Goal: Task Accomplishment & Management: Use online tool/utility

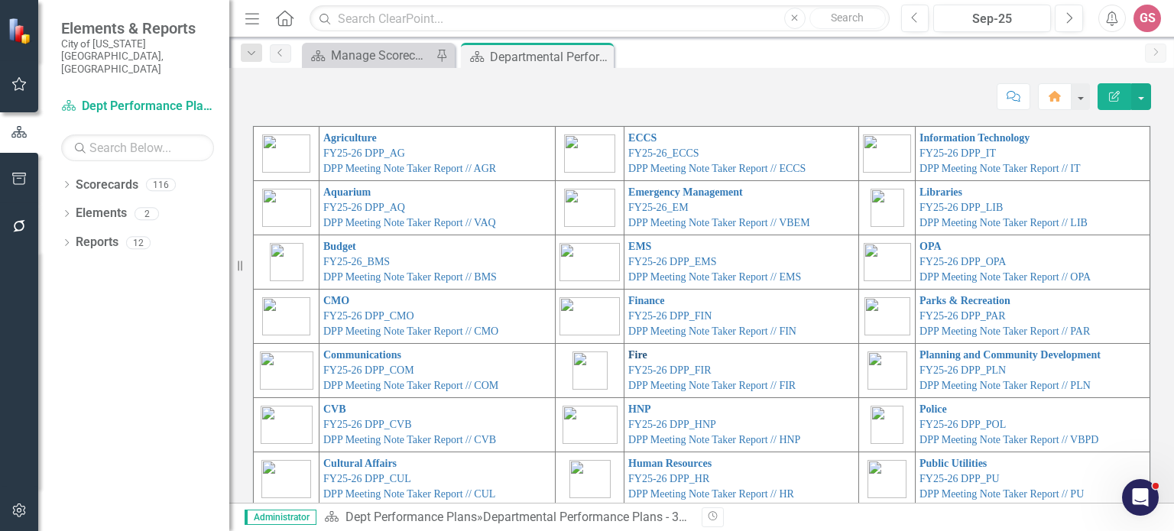
click at [628, 359] on link "Fire" at bounding box center [637, 354] width 19 height 11
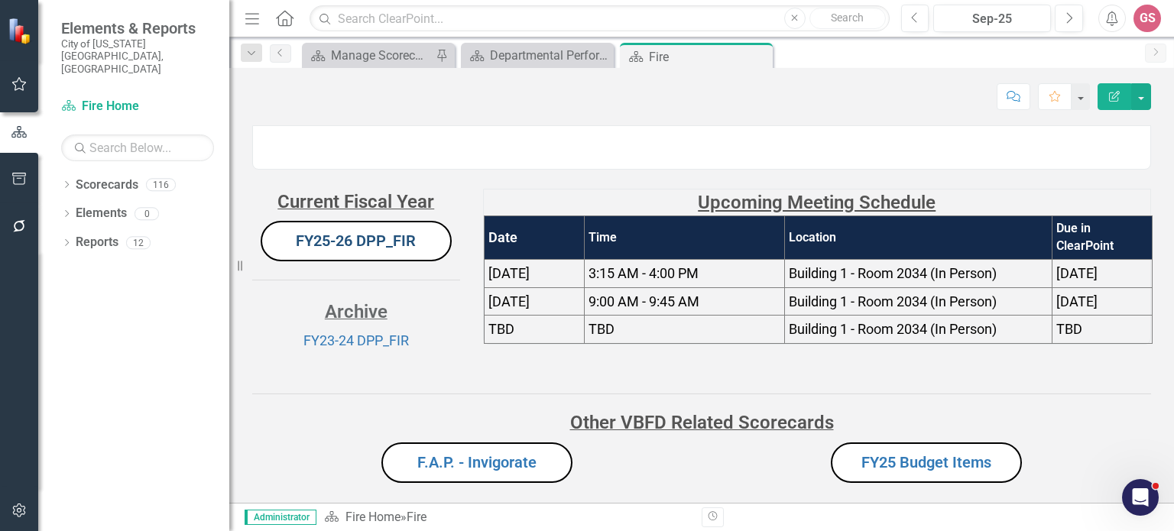
click at [357, 250] on link "FY25-26 DPP_FIR" at bounding box center [356, 241] width 120 height 18
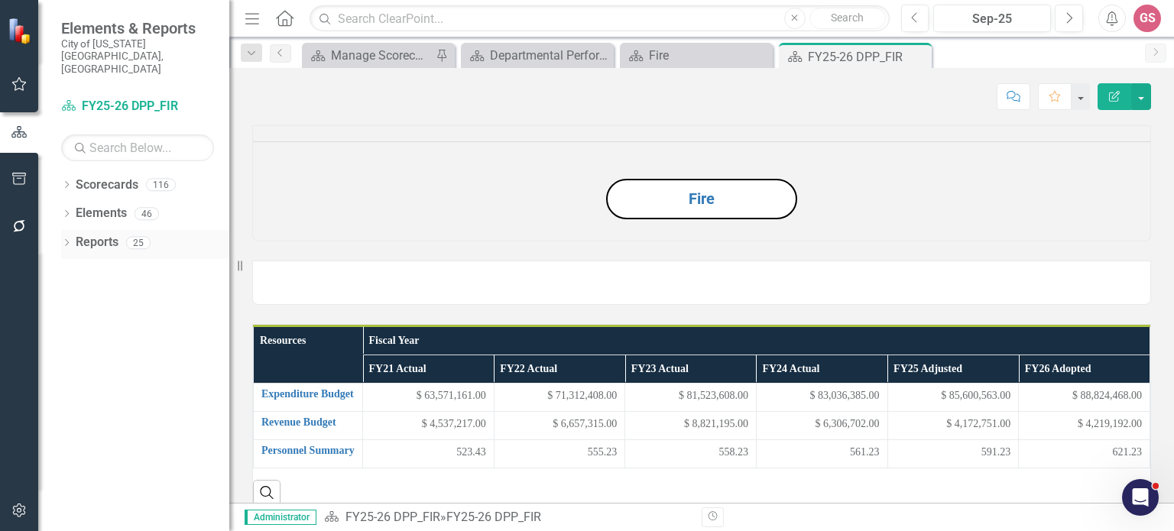
click at [100, 234] on link "Reports" at bounding box center [97, 243] width 43 height 18
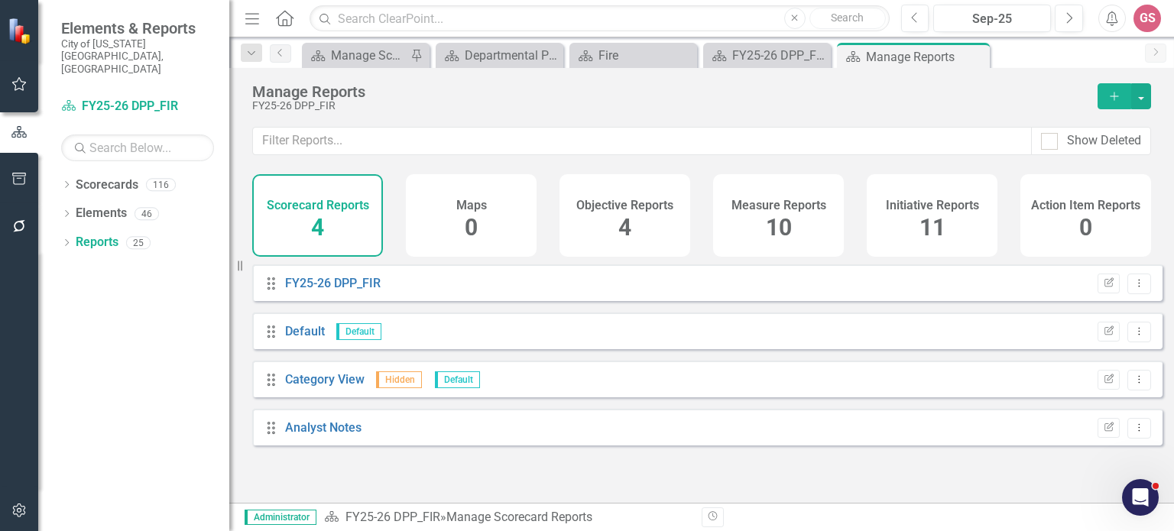
click at [899, 211] on h4 "Initiative Reports" at bounding box center [932, 206] width 93 height 14
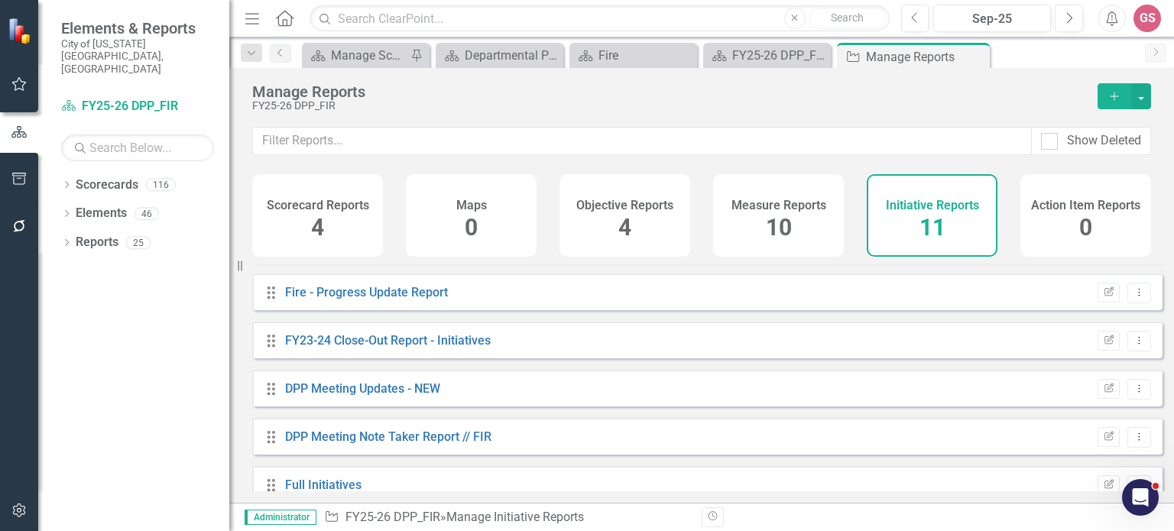
scroll to position [302, 0]
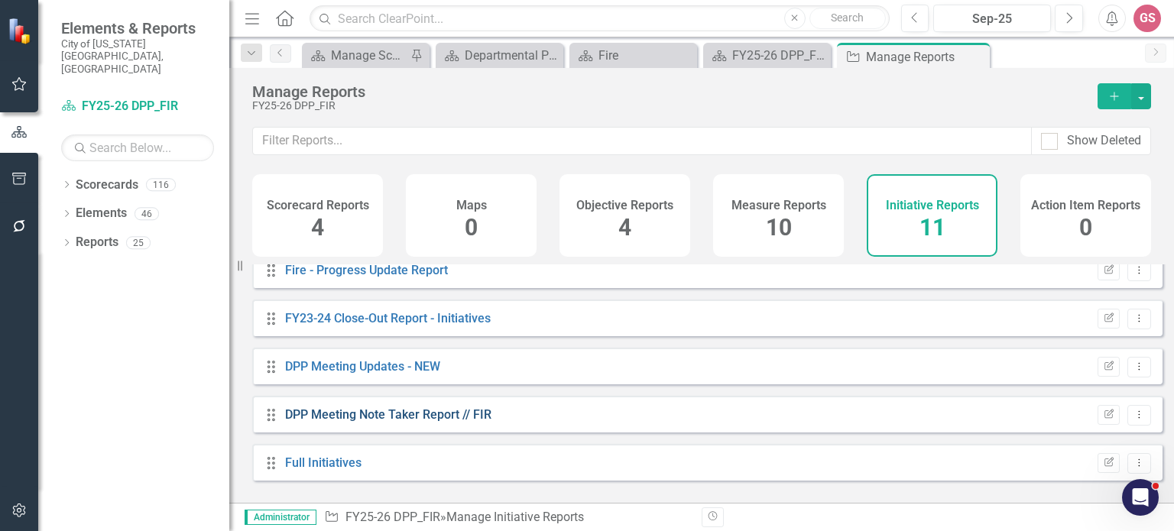
click at [358, 422] on link "DPP Meeting Note Taker Report // FIR" at bounding box center [388, 414] width 206 height 15
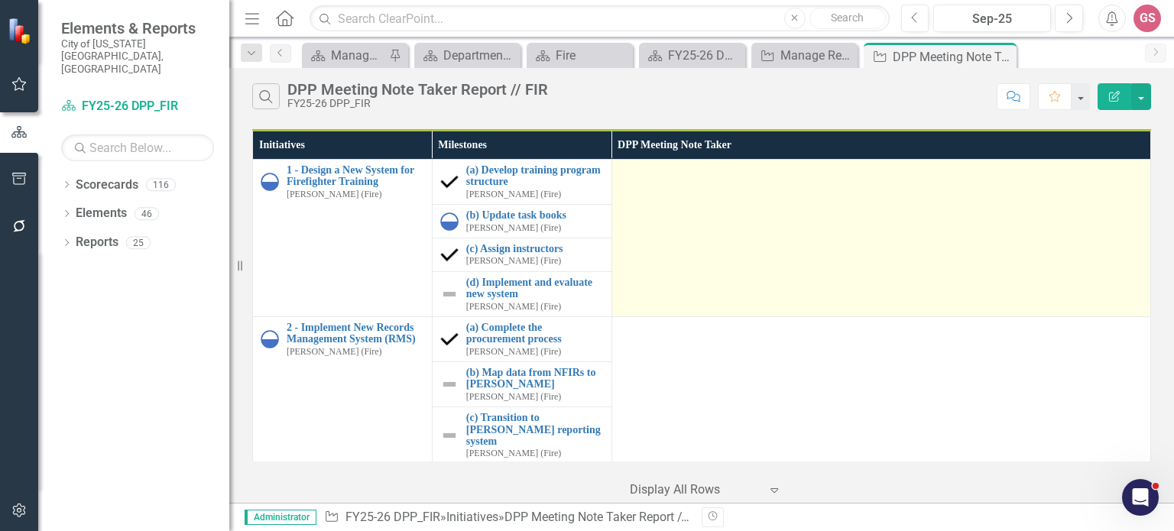
click at [642, 240] on td at bounding box center [880, 238] width 539 height 157
click at [700, 229] on td at bounding box center [880, 238] width 539 height 157
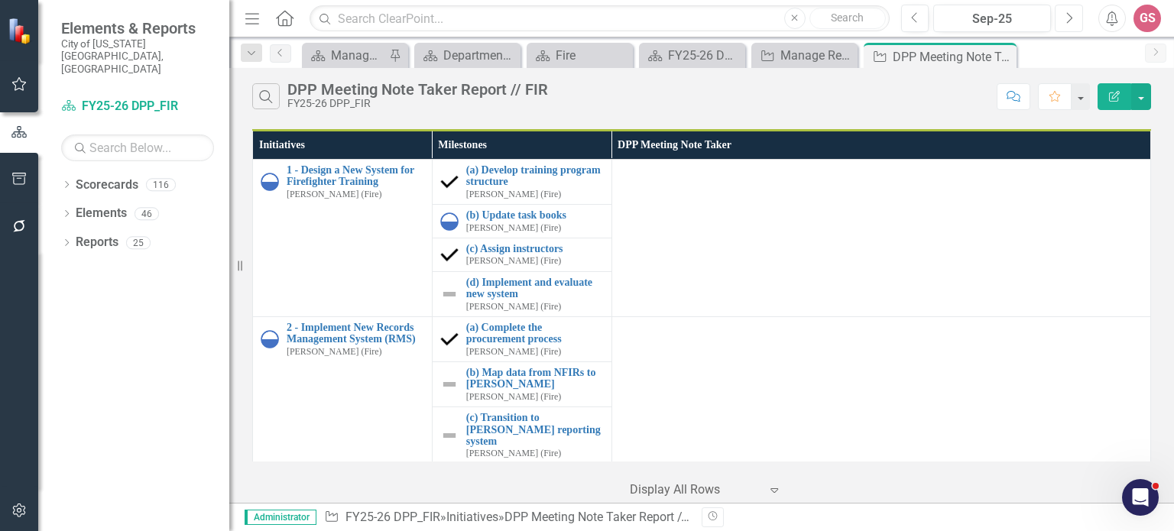
click at [1067, 19] on icon "Next" at bounding box center [1069, 18] width 8 height 14
click at [920, 27] on button "Previous" at bounding box center [915, 19] width 28 height 28
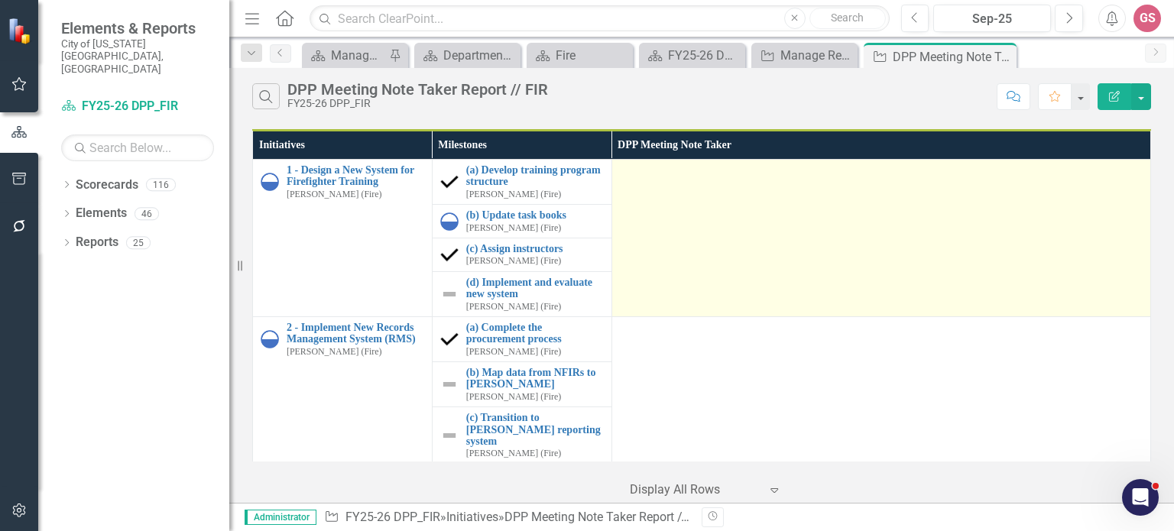
click at [651, 195] on td at bounding box center [880, 238] width 539 height 157
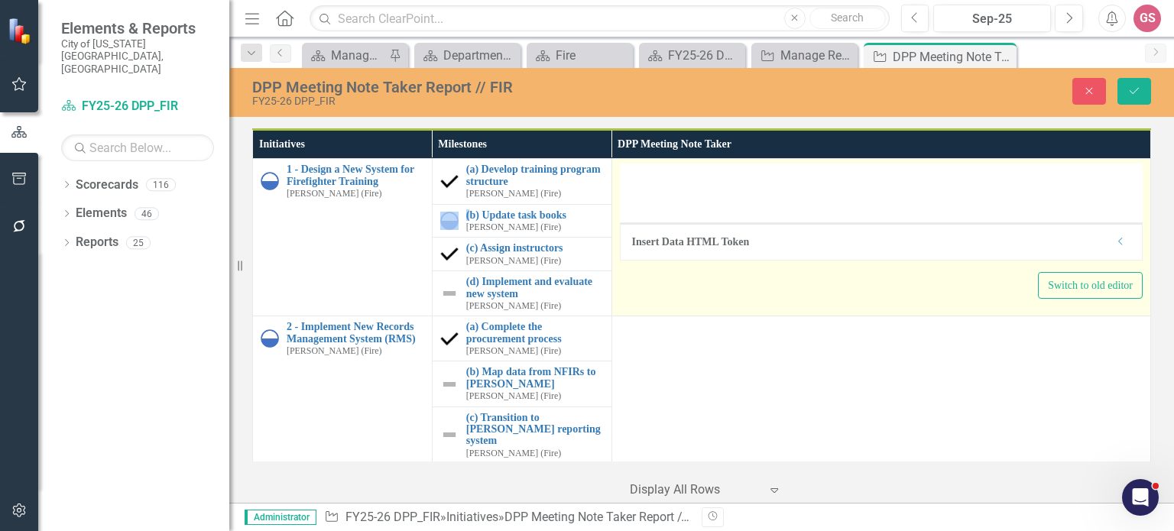
click at [653, 216] on div "Insert Data HTML Token Dropdown Switch to old editor" at bounding box center [881, 231] width 523 height 135
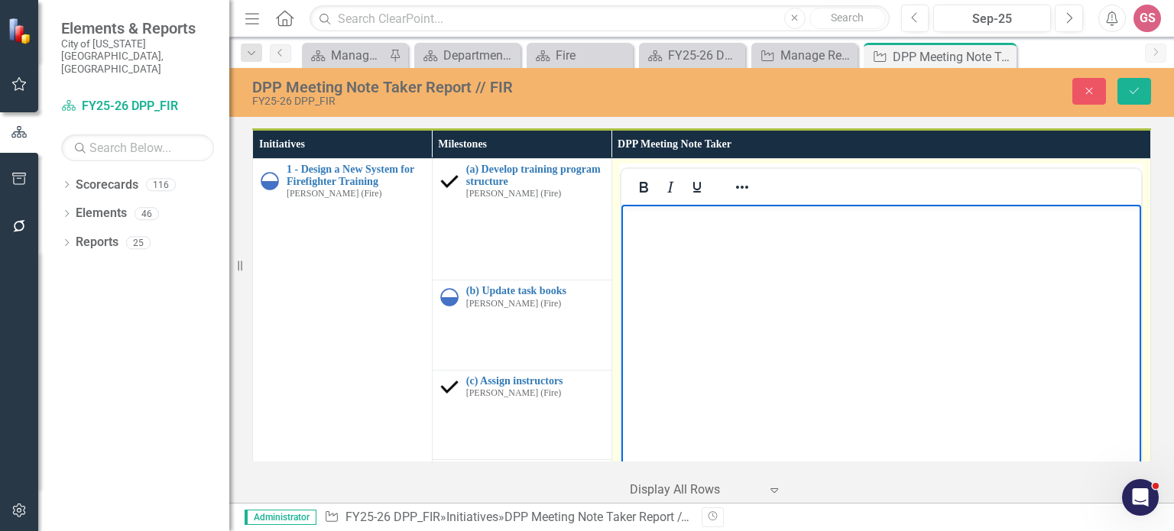
click at [663, 248] on body "Rich Text Area. Press ALT-0 for help." at bounding box center [881, 319] width 520 height 229
click at [737, 186] on icon "Reveal or hide additional toolbar items" at bounding box center [742, 187] width 12 height 3
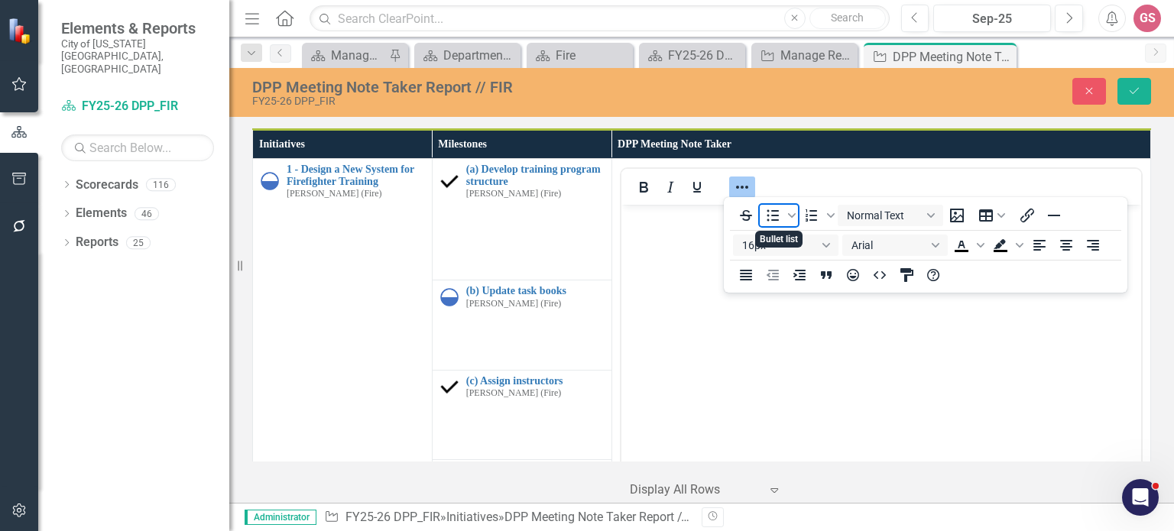
click at [773, 215] on icon "Bullet list" at bounding box center [773, 214] width 12 height 11
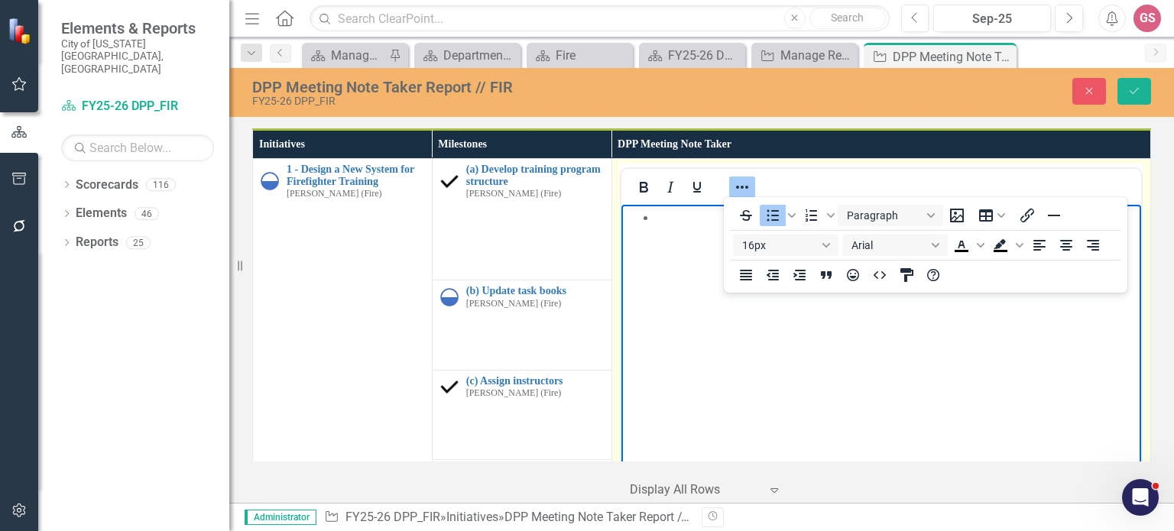
click at [733, 181] on icon "Reveal or hide additional toolbar items" at bounding box center [742, 187] width 18 height 18
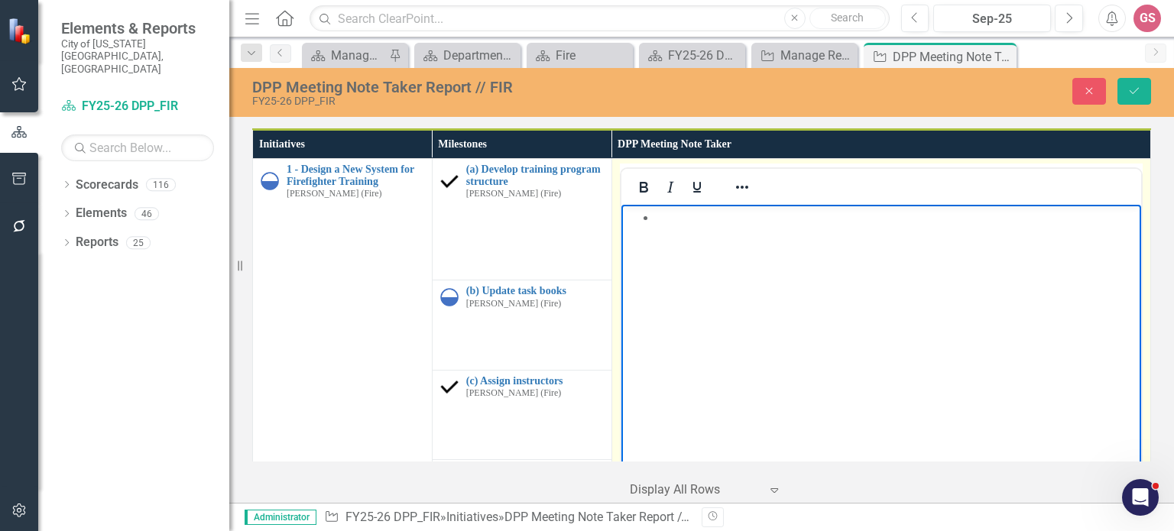
click at [672, 224] on li "Rich Text Area. Press ALT-0 for help." at bounding box center [895, 218] width 481 height 18
click at [677, 224] on li "Contruction completion does not have a time yet" at bounding box center [895, 218] width 481 height 18
click at [974, 225] on li "Construction completion does not have a time yet" at bounding box center [895, 218] width 481 height 18
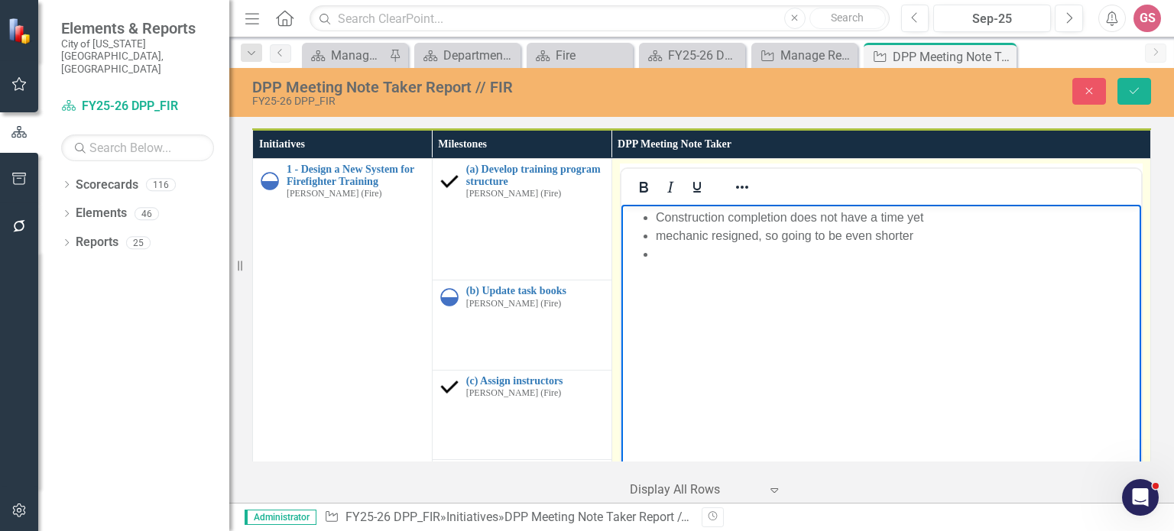
click at [696, 260] on li "Rich Text Area. Press ALT-0 for help." at bounding box center [895, 254] width 481 height 18
click at [684, 275] on li "Rich Text Area. Press ALT-0 for help." at bounding box center [895, 273] width 481 height 18
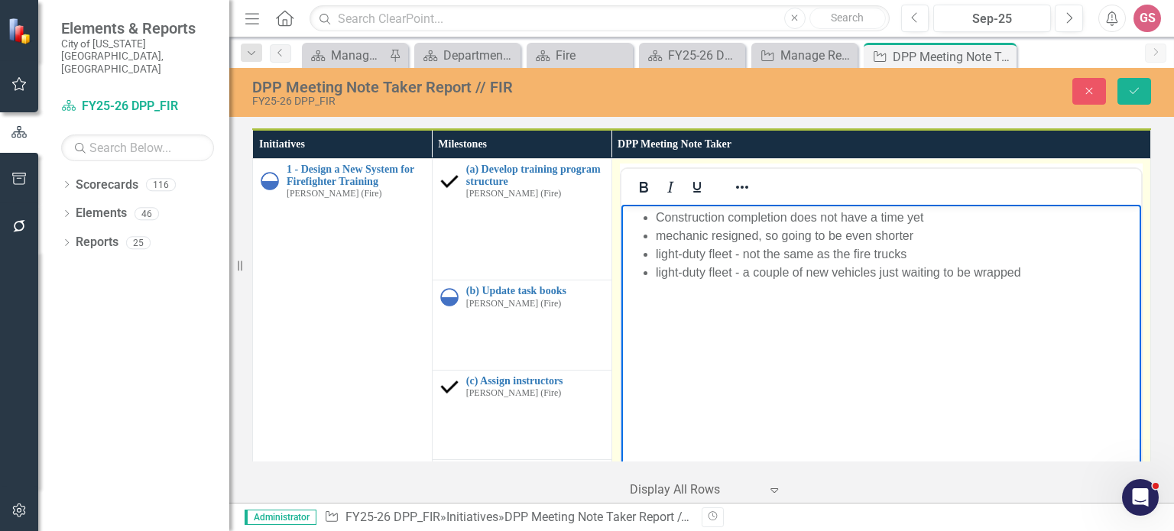
click at [1045, 280] on li "light-duty fleet - a couple of new vehicles just waiting to be wrapped" at bounding box center [895, 273] width 481 height 18
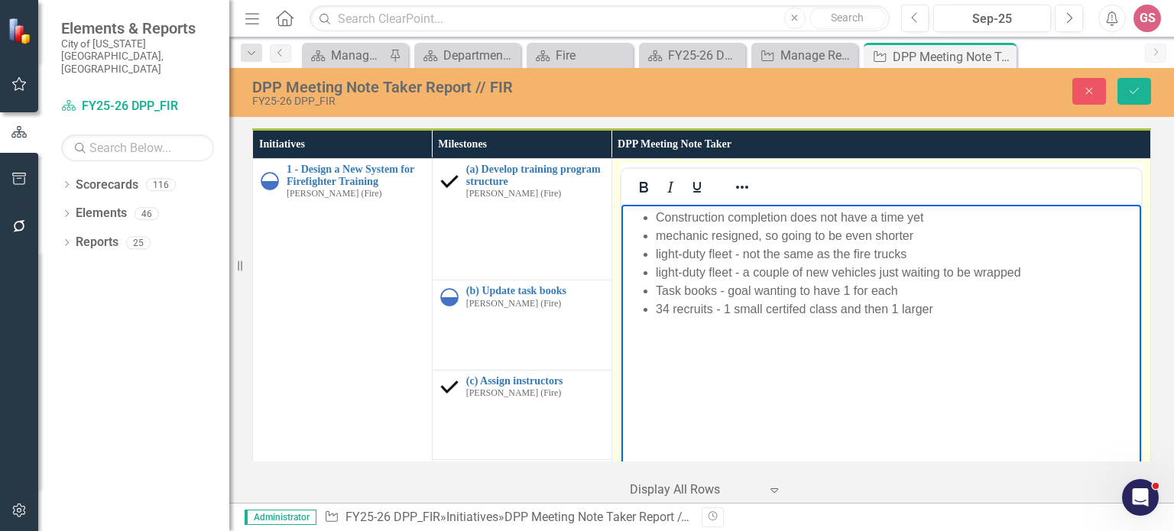
click at [720, 311] on li "34 recruits - 1 small certifed class and then 1 larger" at bounding box center [895, 309] width 481 height 18
click at [718, 329] on li "1 small certifed class and then 1 larger" at bounding box center [895, 328] width 481 height 18
click at [878, 322] on li "1 small certified class and then 1 larger" at bounding box center [895, 328] width 481 height 18
click at [724, 306] on li "34 recruits" at bounding box center [895, 309] width 481 height 18
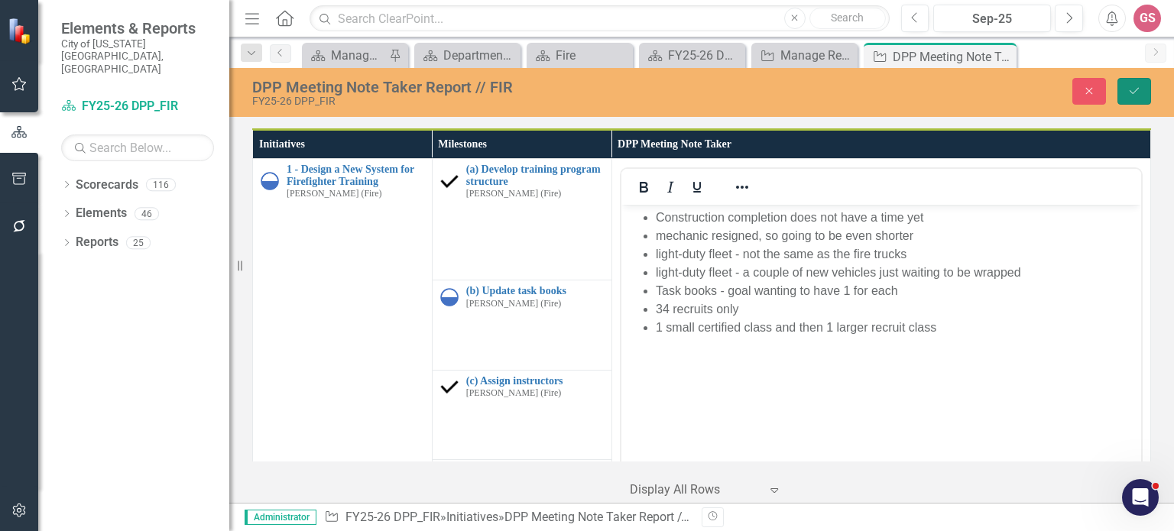
click at [1133, 88] on icon "Save" at bounding box center [1134, 91] width 14 height 11
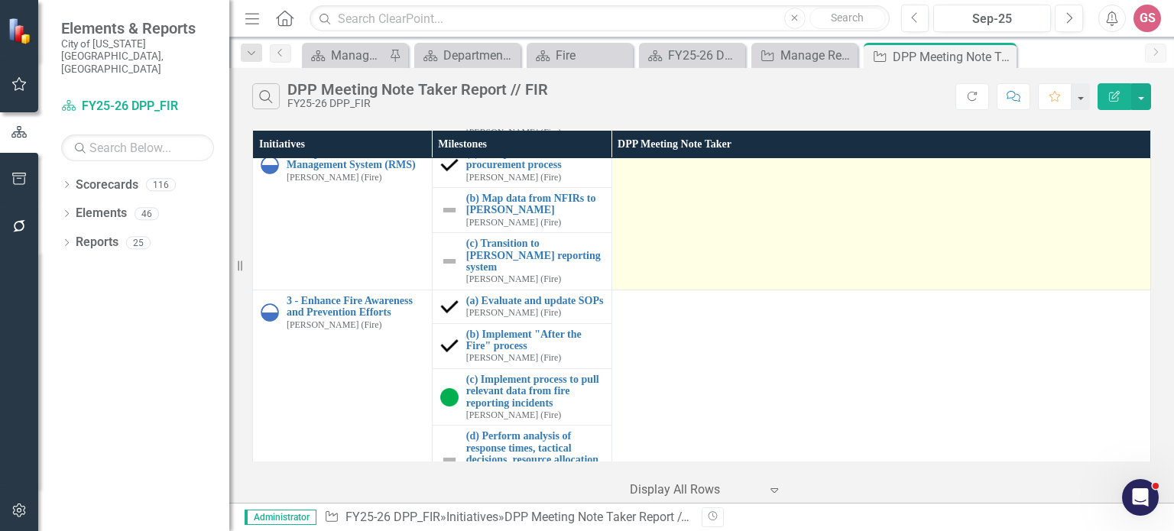
scroll to position [76, 0]
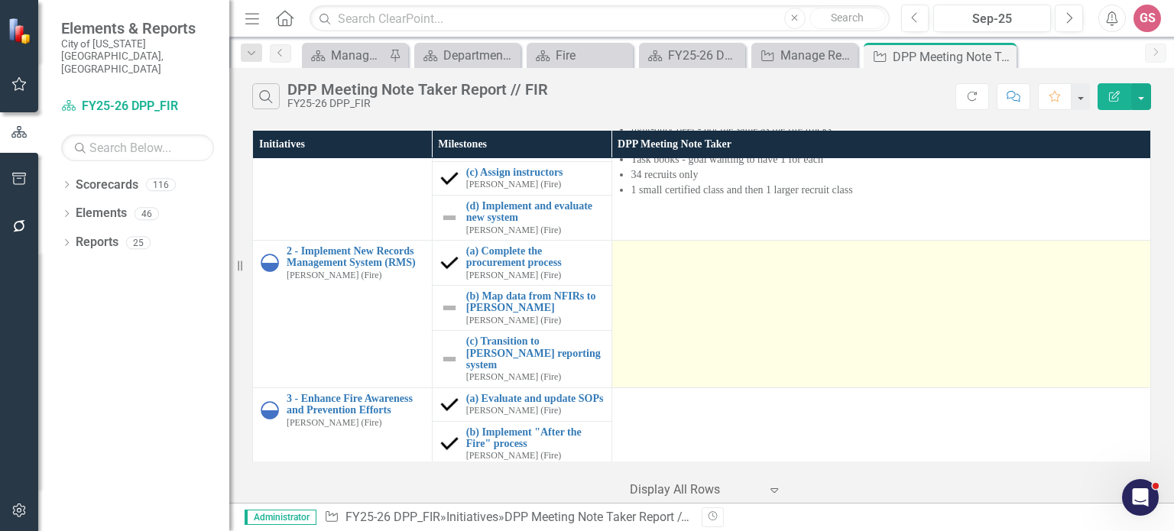
click at [694, 280] on td at bounding box center [880, 313] width 539 height 147
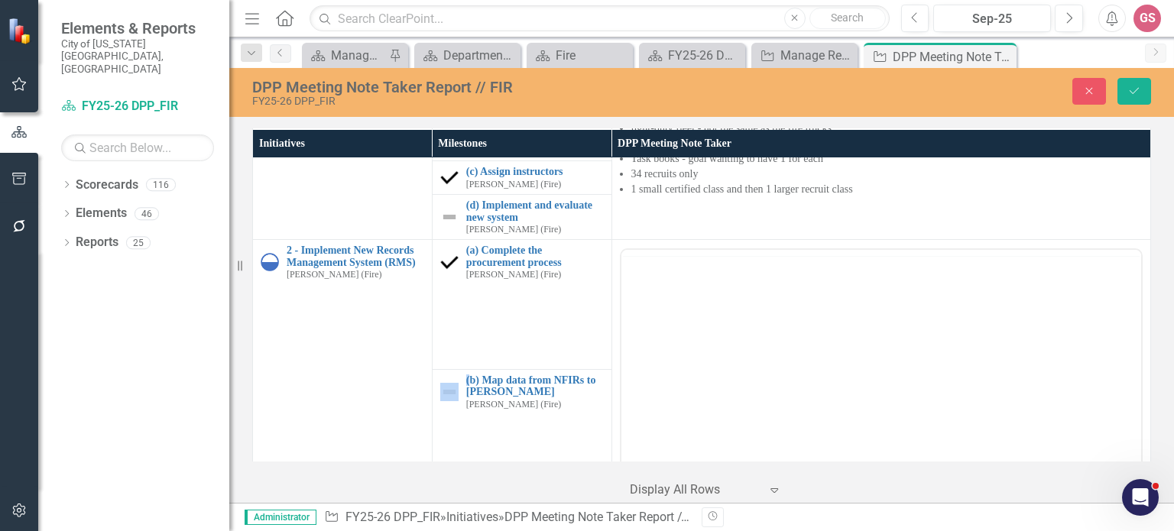
scroll to position [0, 0]
click at [695, 319] on body "Rich Text Area. Press ALT-0 for help." at bounding box center [881, 400] width 520 height 229
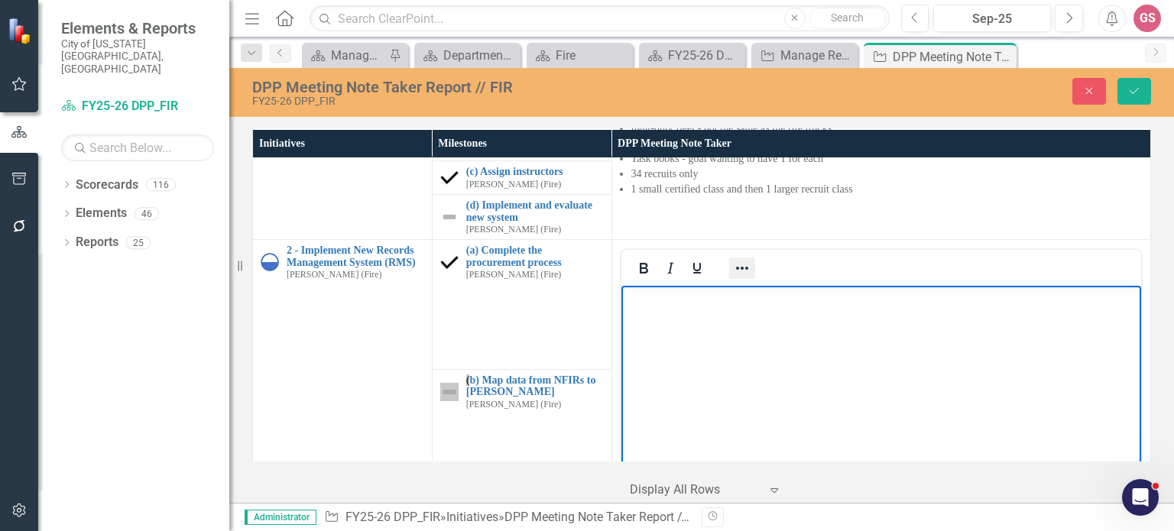
click at [734, 263] on icon "Reveal or hide additional toolbar items" at bounding box center [742, 268] width 18 height 18
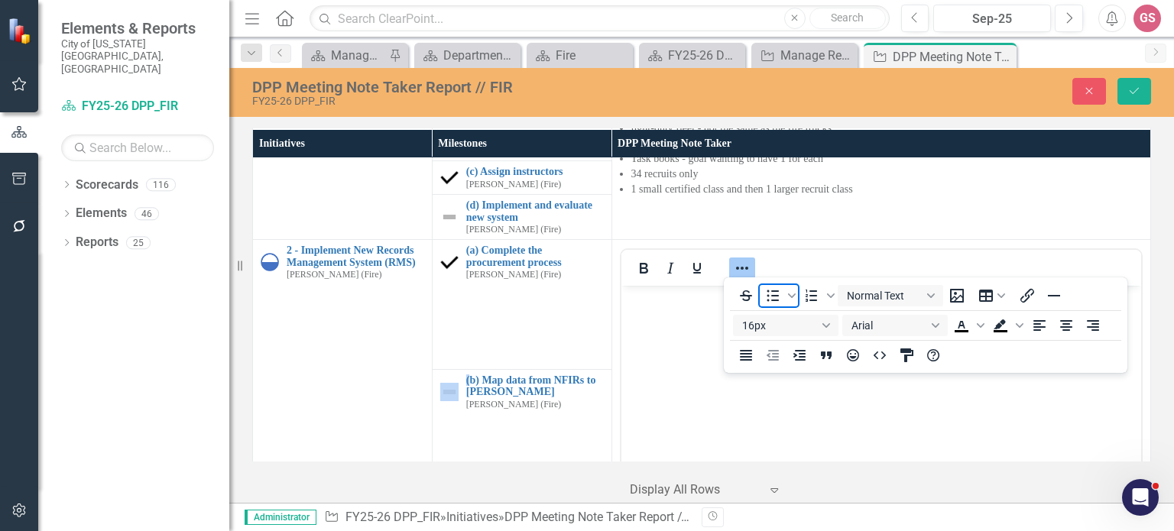
click at [767, 301] on icon "Bullet list" at bounding box center [772, 296] width 18 height 18
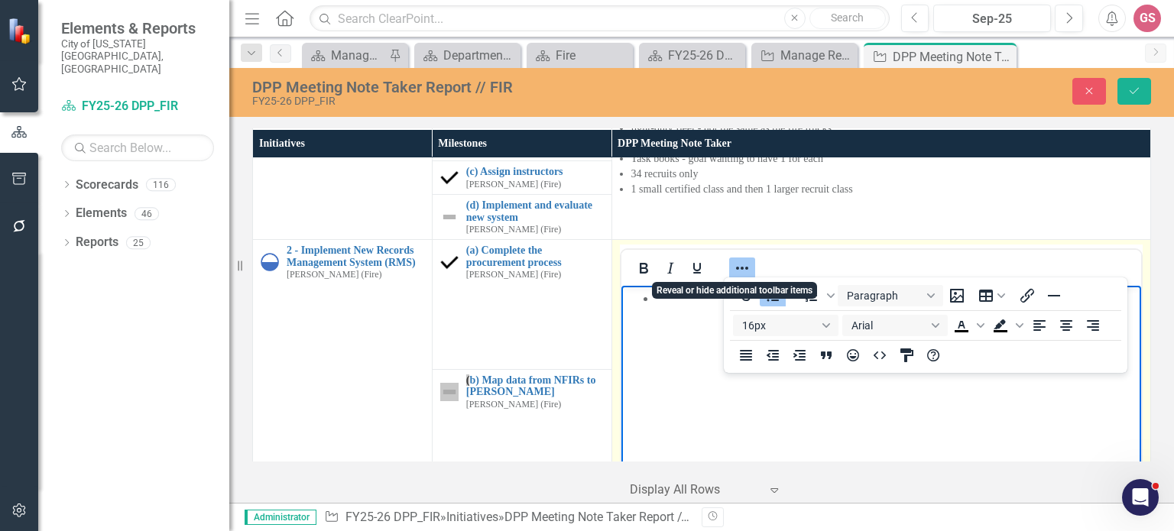
drag, startPoint x: 748, startPoint y: 264, endPoint x: 89, endPoint y: 5, distance: 708.8
click at [748, 264] on button "Reveal or hide additional toolbar items" at bounding box center [742, 268] width 26 height 21
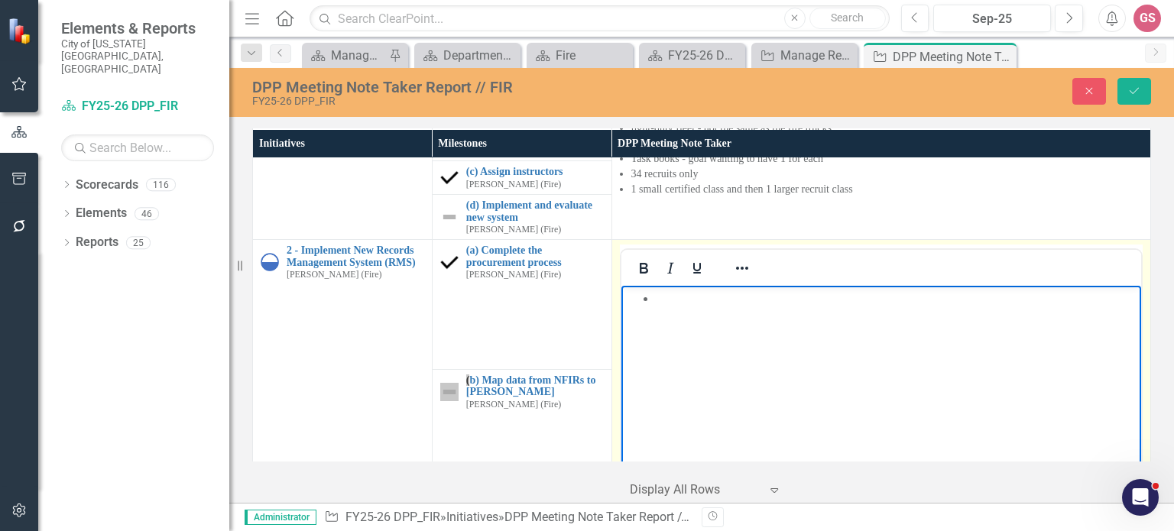
drag, startPoint x: 681, startPoint y: 322, endPoint x: 684, endPoint y: 303, distance: 18.6
click at [680, 319] on body "Rich Text Area. Press ALT-0 for help." at bounding box center [881, 400] width 520 height 229
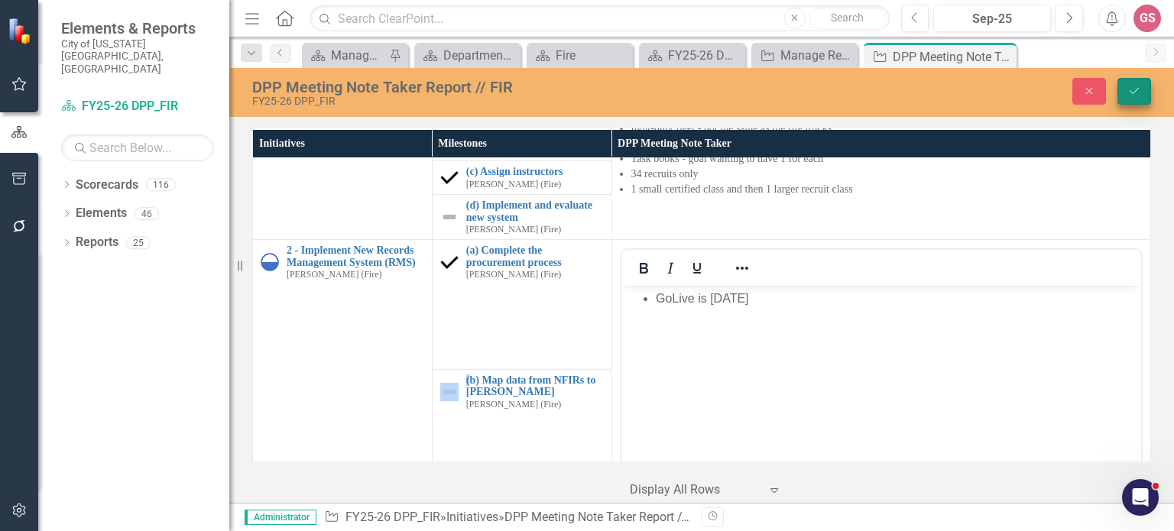
click at [1138, 88] on icon "submit" at bounding box center [1133, 91] width 9 height 6
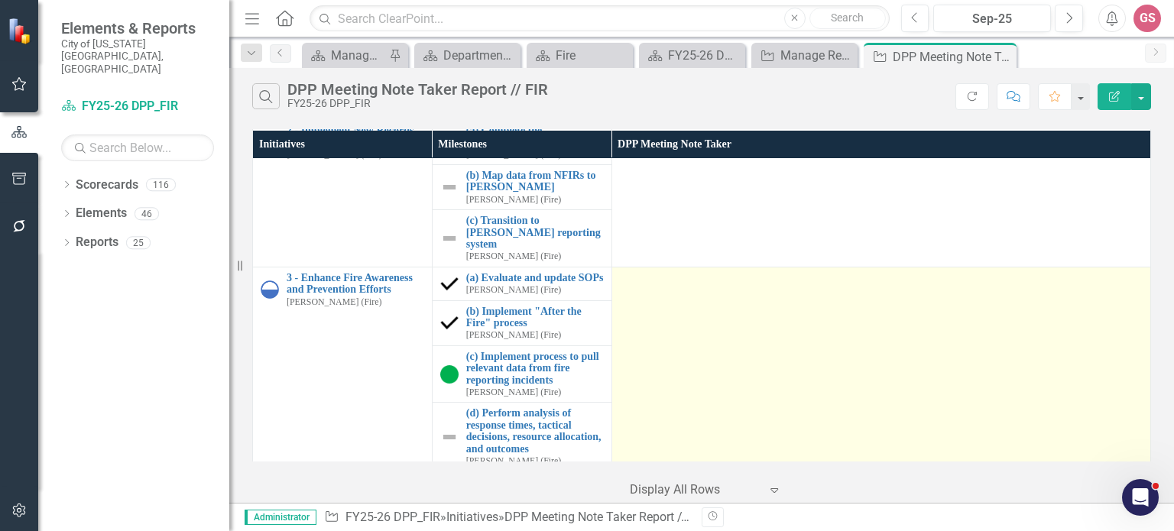
scroll to position [229, 0]
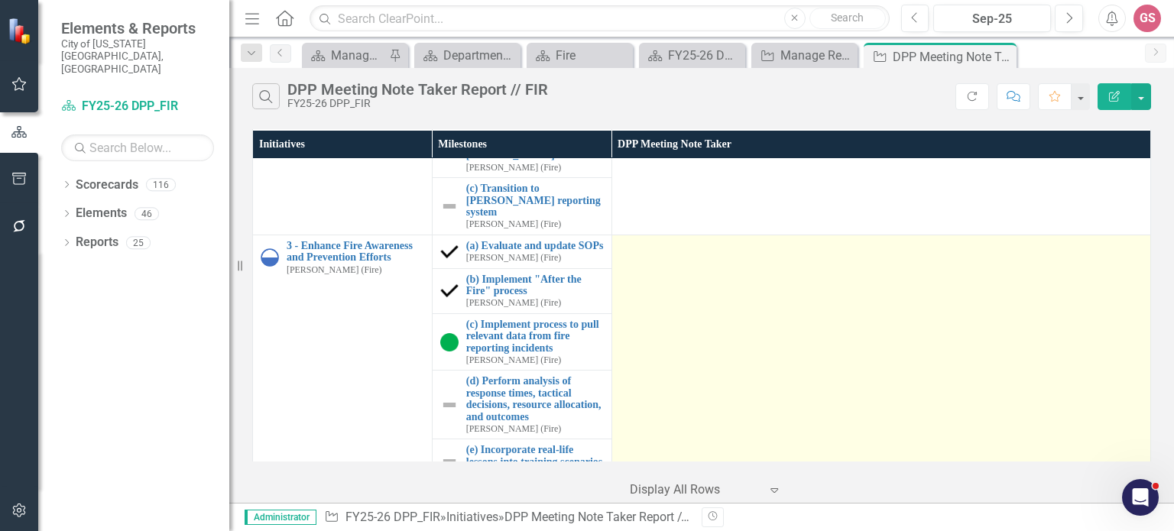
click at [697, 282] on td at bounding box center [880, 388] width 539 height 306
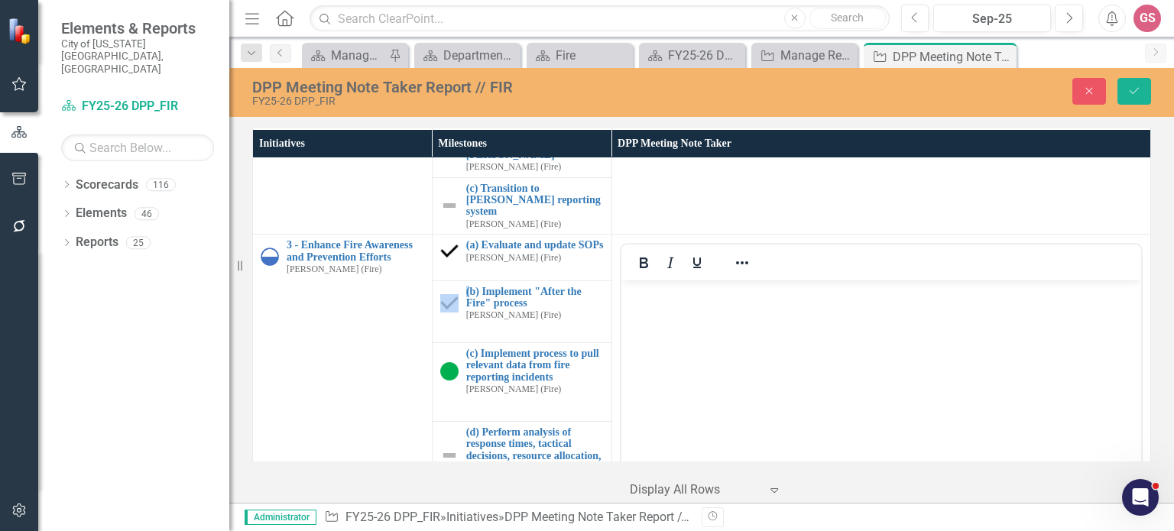
scroll to position [0, 0]
click at [679, 313] on body "Rich Text Area. Press ALT-0 for help." at bounding box center [881, 394] width 520 height 229
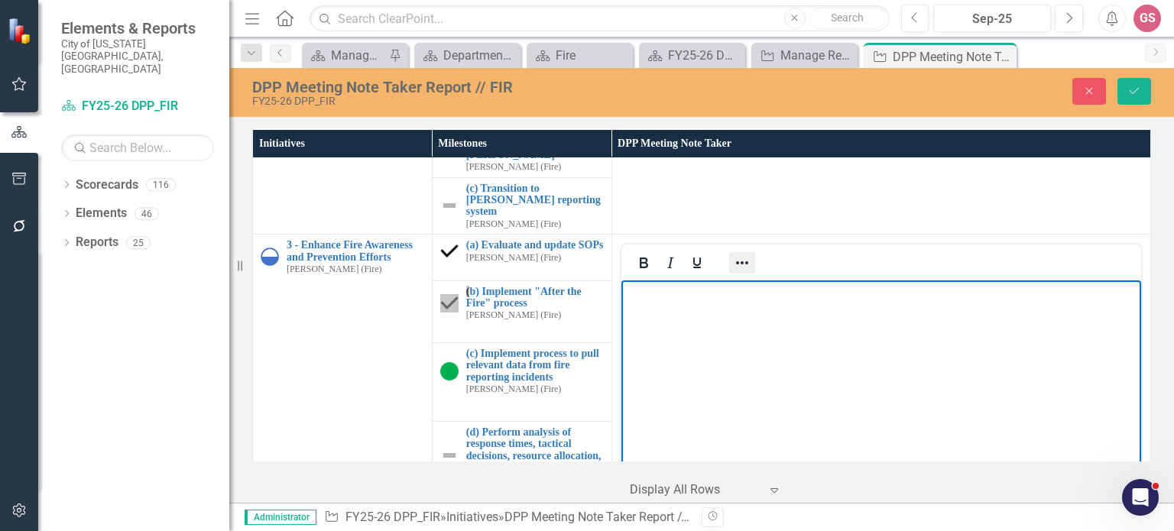
click at [735, 254] on icon "Reveal or hide additional toolbar items" at bounding box center [742, 263] width 18 height 18
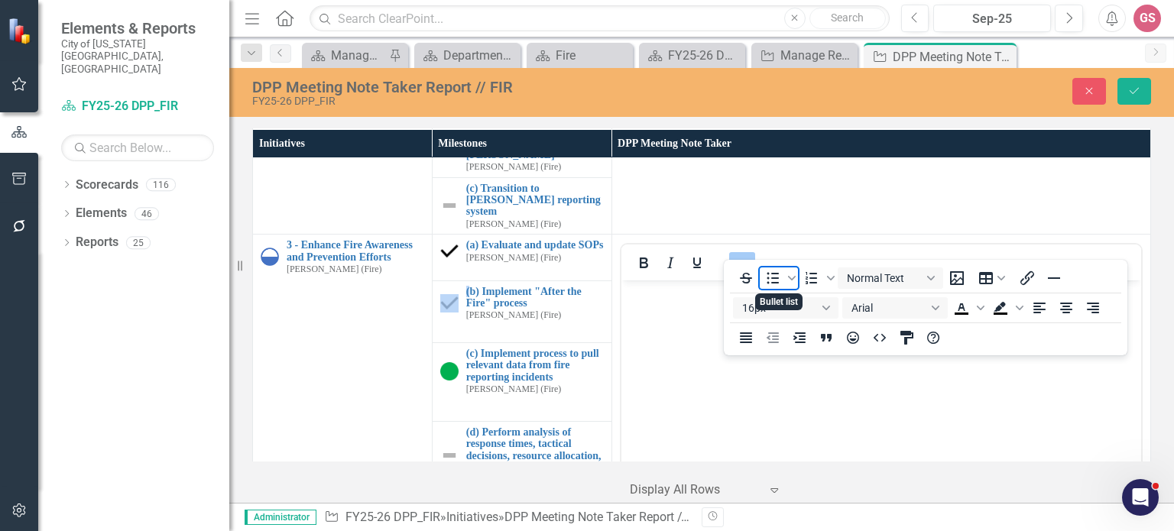
click at [770, 280] on icon "Bullet list" at bounding box center [772, 278] width 18 height 18
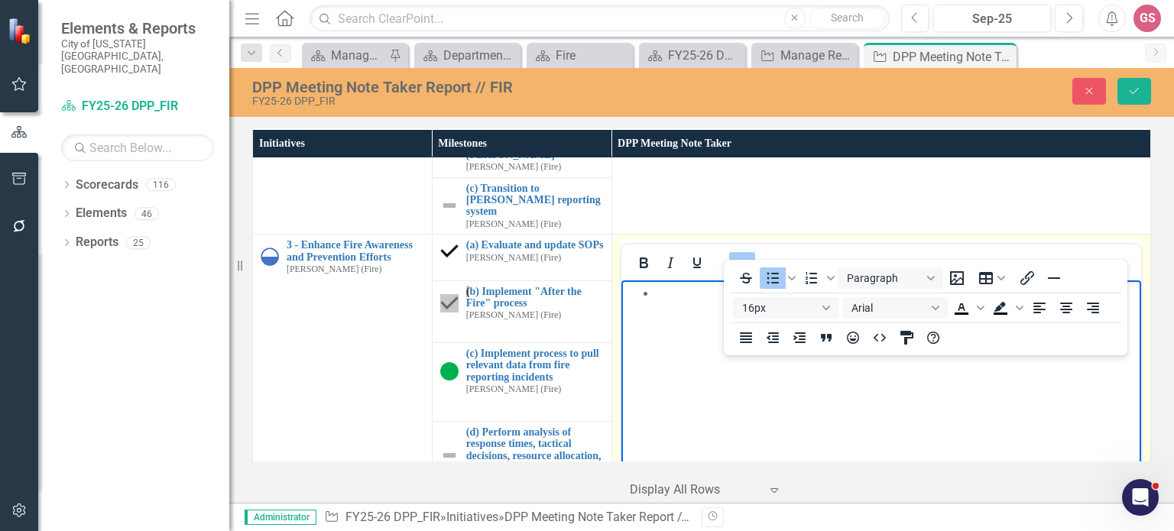
click at [733, 254] on icon "Reveal or hide additional toolbar items" at bounding box center [742, 263] width 18 height 18
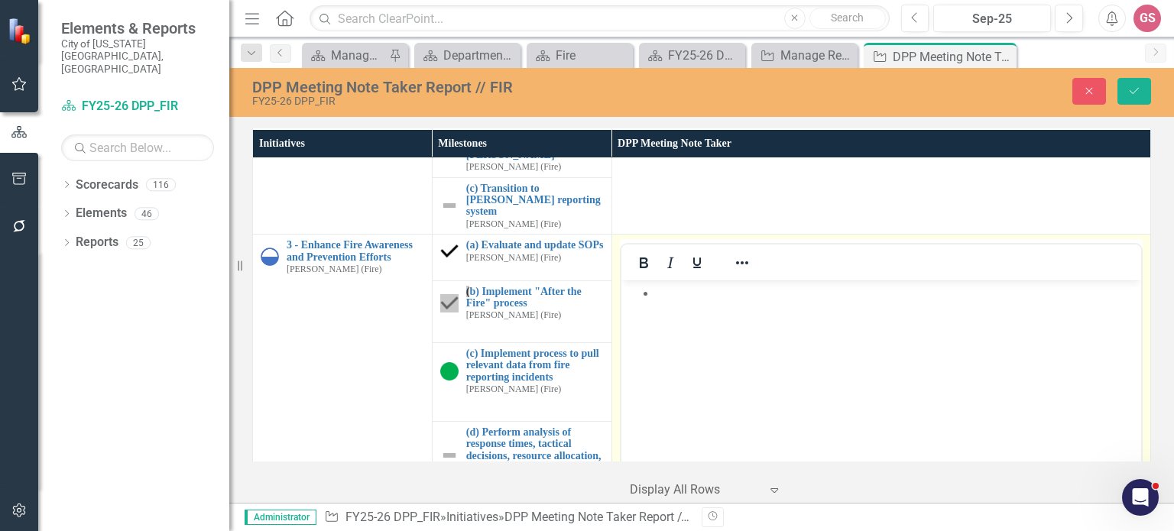
click at [694, 293] on li "Rich Text Area. Press ALT-0 for help." at bounding box center [895, 293] width 481 height 18
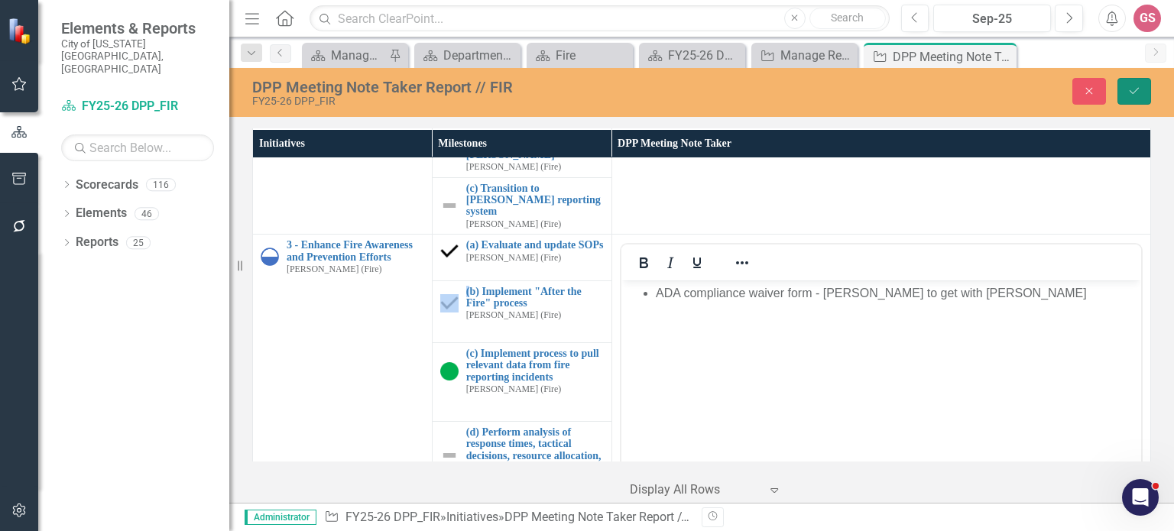
click at [1130, 86] on icon "Save" at bounding box center [1134, 91] width 14 height 11
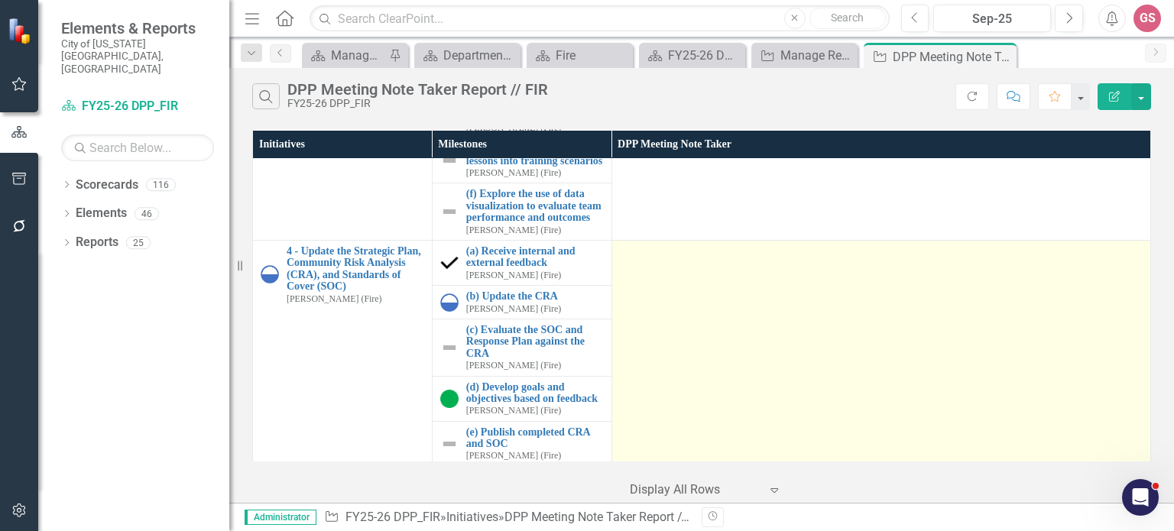
scroll to position [535, 0]
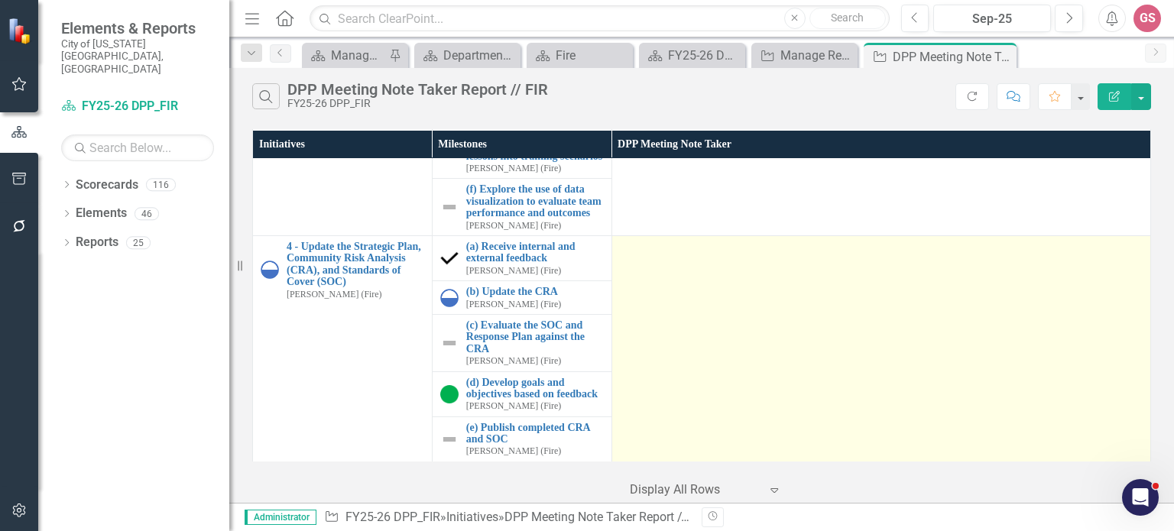
click at [711, 300] on td at bounding box center [880, 400] width 539 height 329
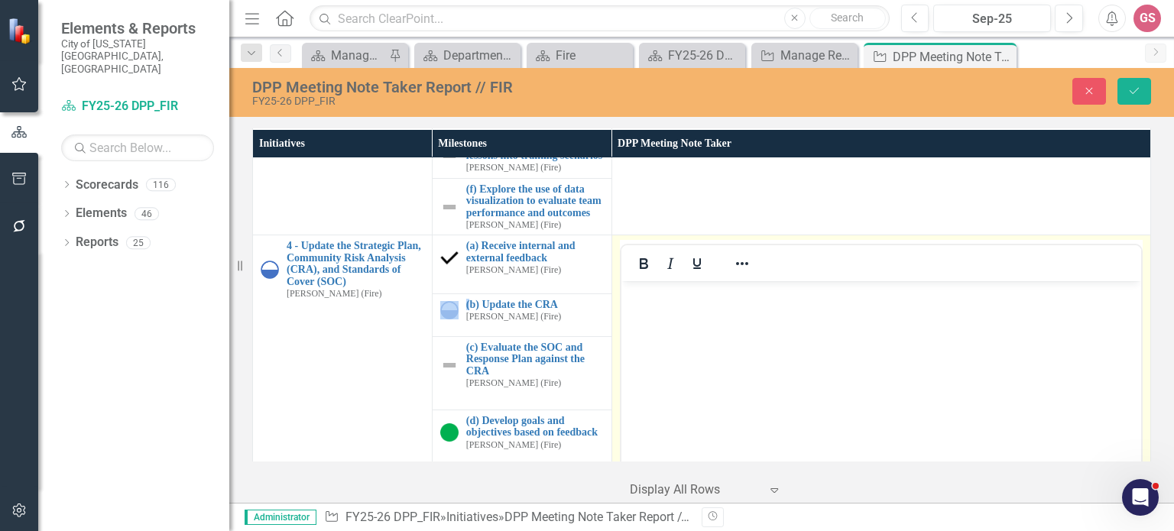
scroll to position [611, 0]
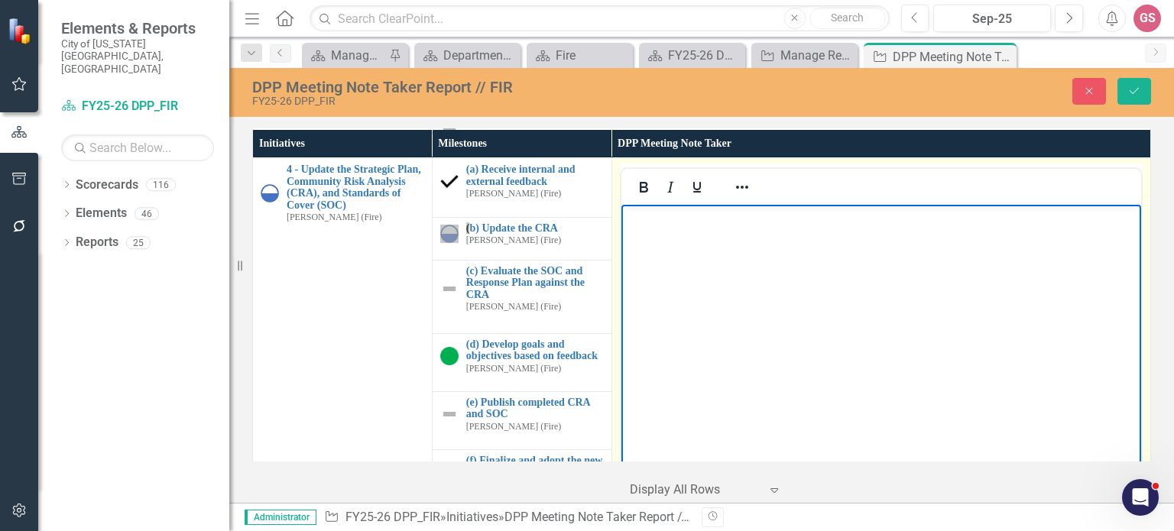
click at [660, 239] on body "Rich Text Area. Press ALT-0 for help." at bounding box center [881, 319] width 520 height 229
click at [745, 196] on icon "Reveal or hide additional toolbar items" at bounding box center [742, 187] width 18 height 18
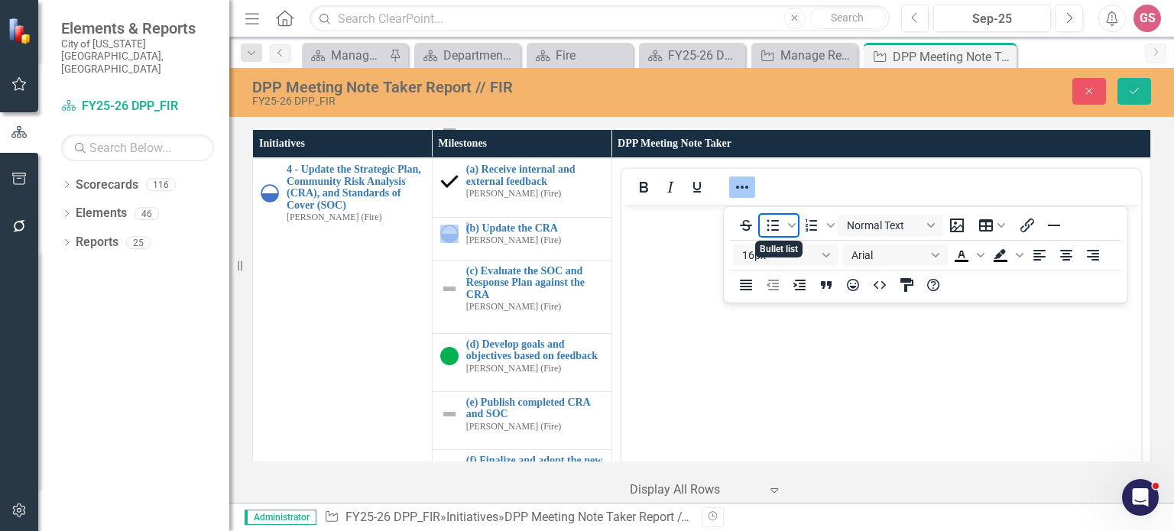
click at [770, 223] on icon "Bullet list" at bounding box center [772, 225] width 18 height 18
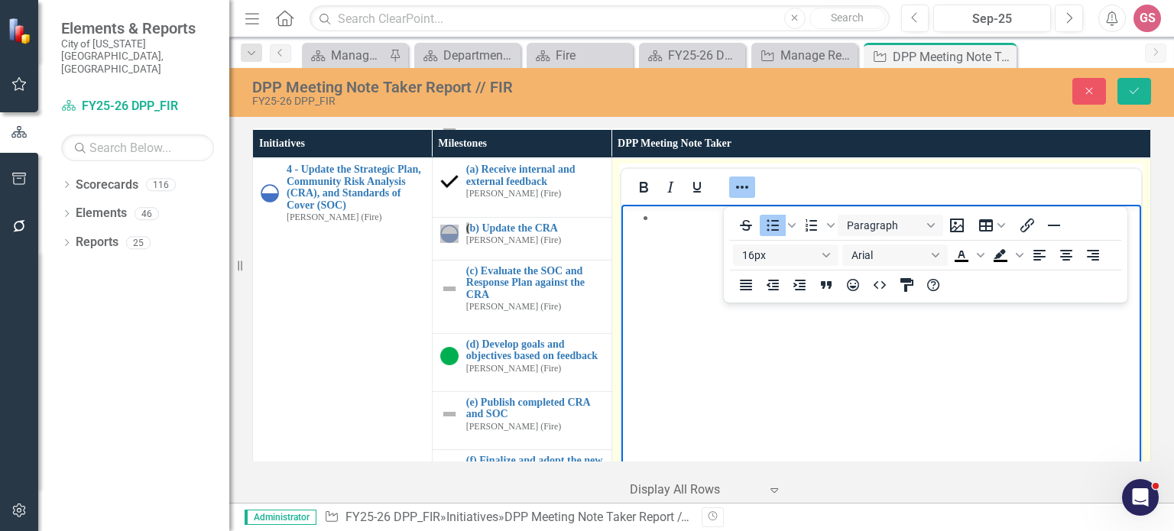
click at [668, 225] on li "Rich Text Area. Press ALT-0 for help." at bounding box center [895, 218] width 481 height 18
click at [708, 372] on body "Rich Text Area. Press ALT-0 for help." at bounding box center [881, 319] width 520 height 229
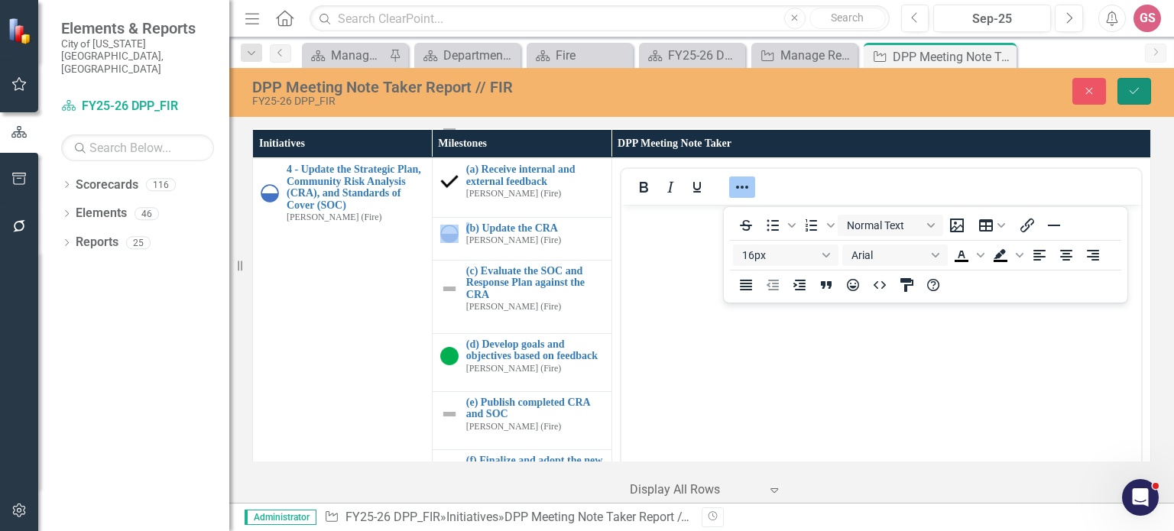
click at [1137, 95] on icon "Save" at bounding box center [1134, 91] width 14 height 11
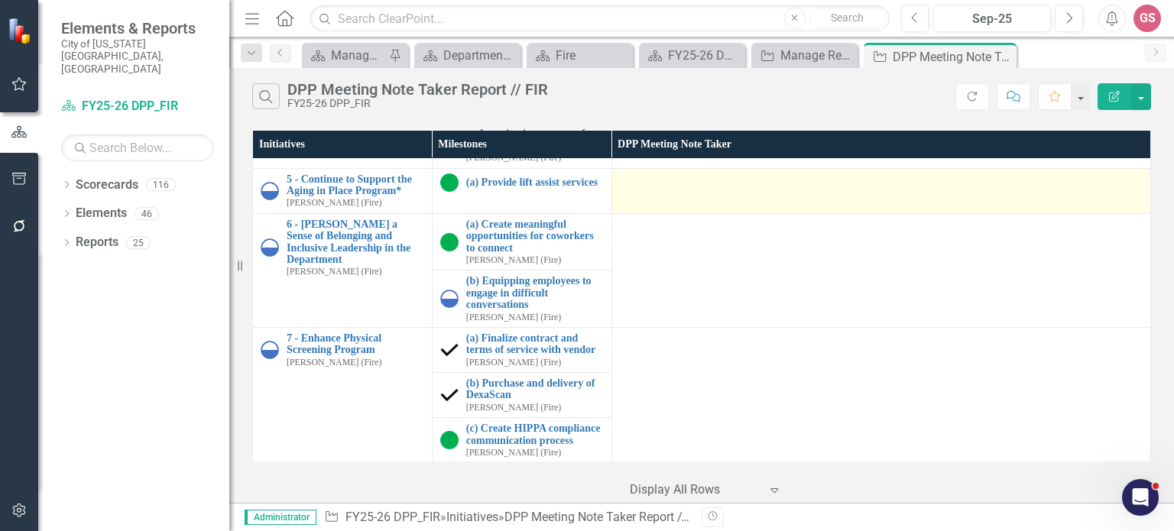
scroll to position [841, 0]
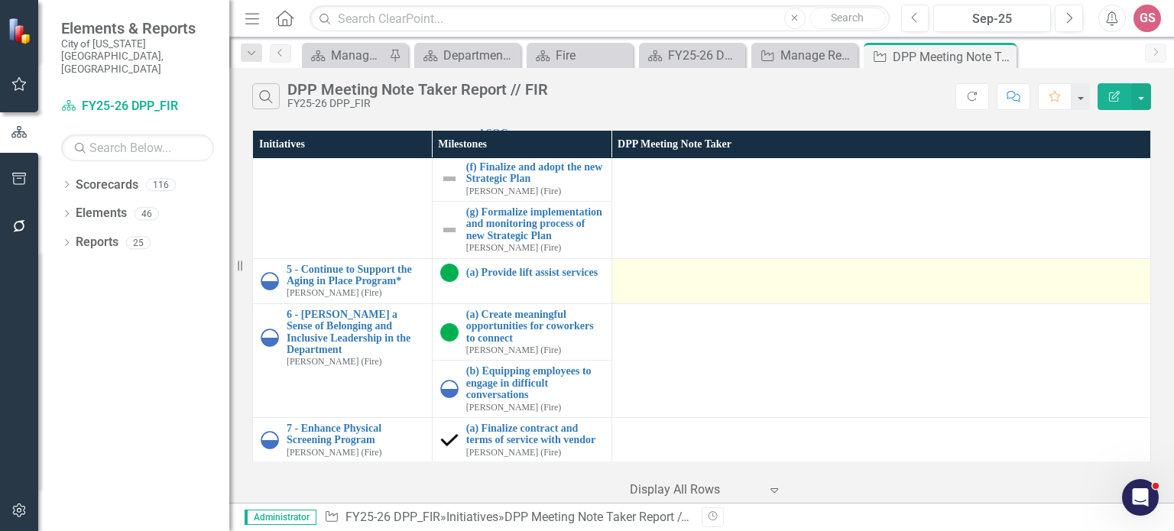
click at [708, 303] on td at bounding box center [880, 280] width 539 height 45
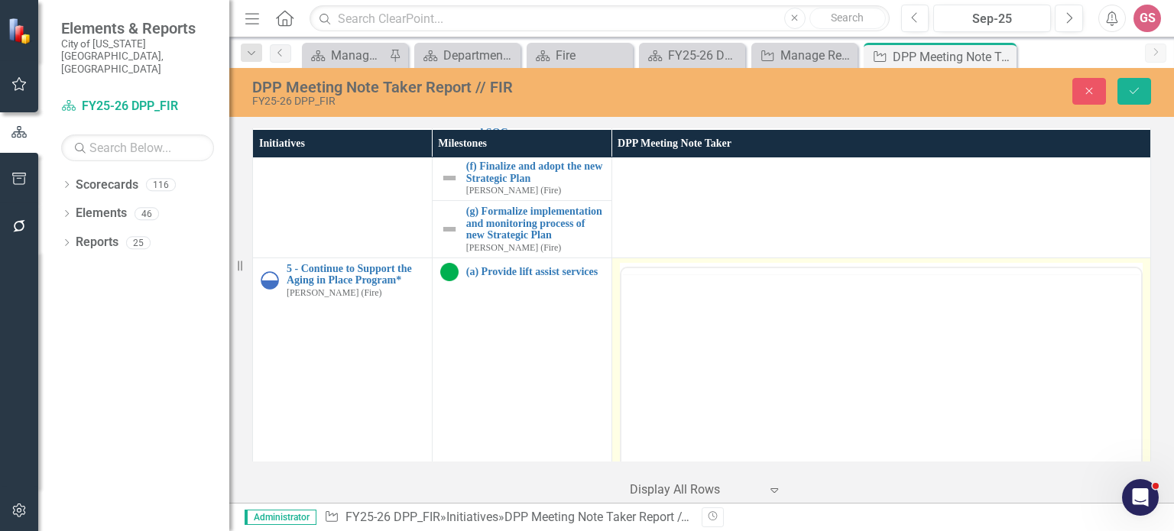
scroll to position [0, 0]
click at [673, 331] on body "Rich Text Area. Press ALT-0 for help." at bounding box center [881, 418] width 520 height 229
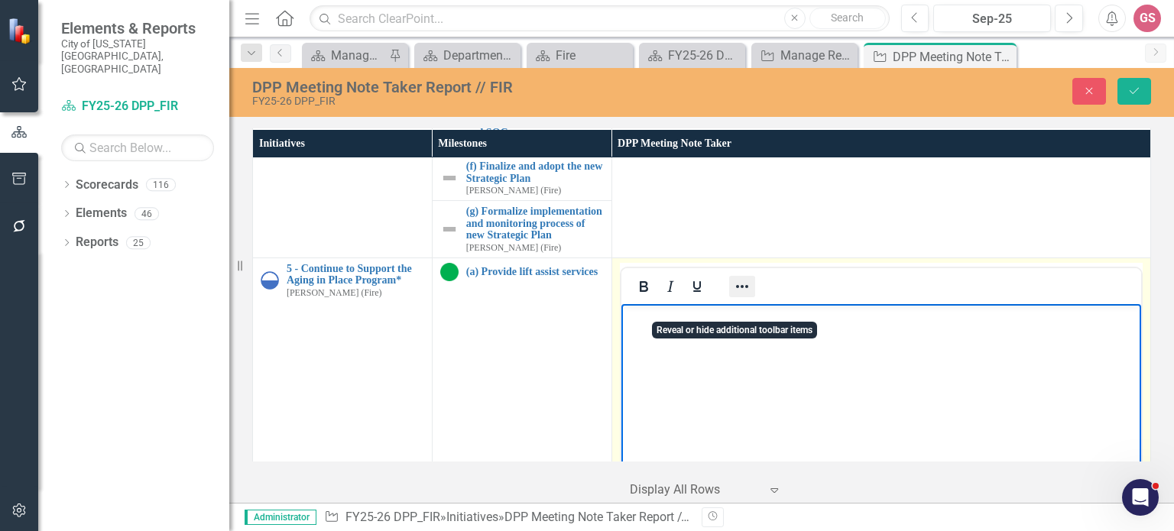
click at [742, 296] on icon "Reveal or hide additional toolbar items" at bounding box center [742, 286] width 18 height 18
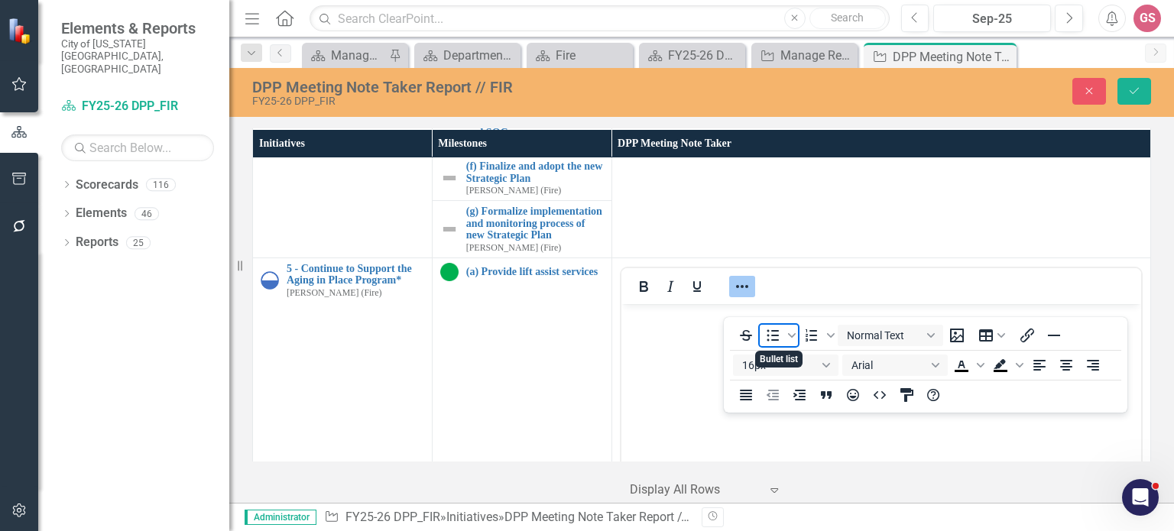
click at [773, 341] on icon "Bullet list" at bounding box center [773, 334] width 12 height 11
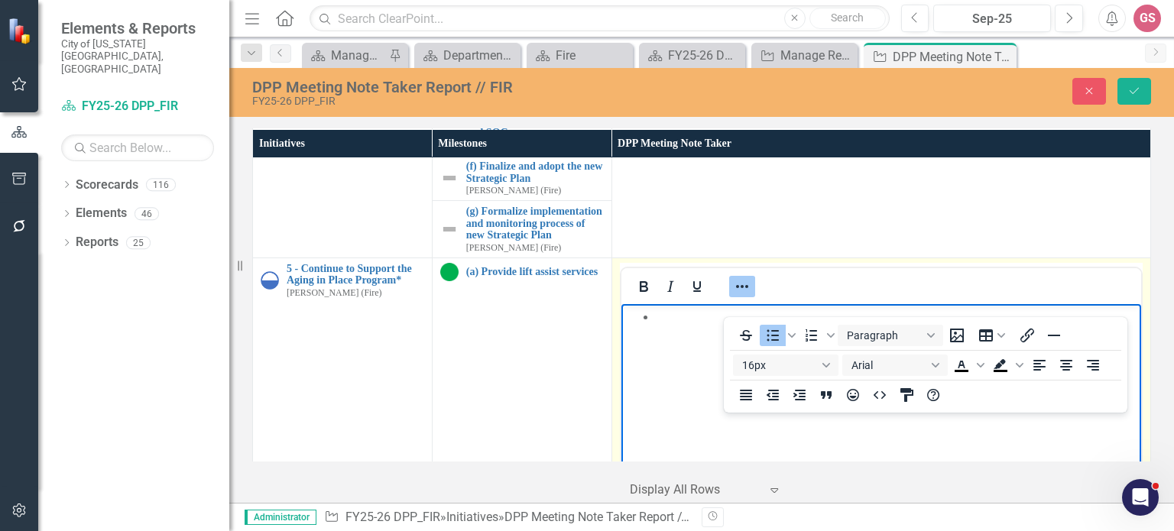
click at [735, 296] on icon "Reveal or hide additional toolbar items" at bounding box center [742, 286] width 18 height 18
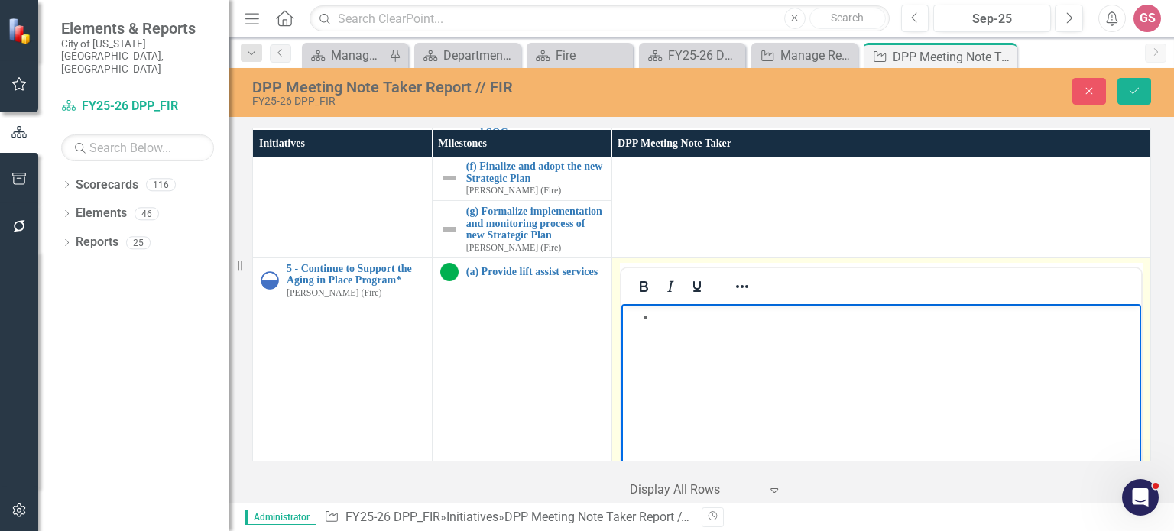
click at [672, 309] on li "Rich Text Area. Press ALT-0 for help." at bounding box center [895, 317] width 481 height 18
click at [1139, 92] on icon "Save" at bounding box center [1134, 91] width 14 height 11
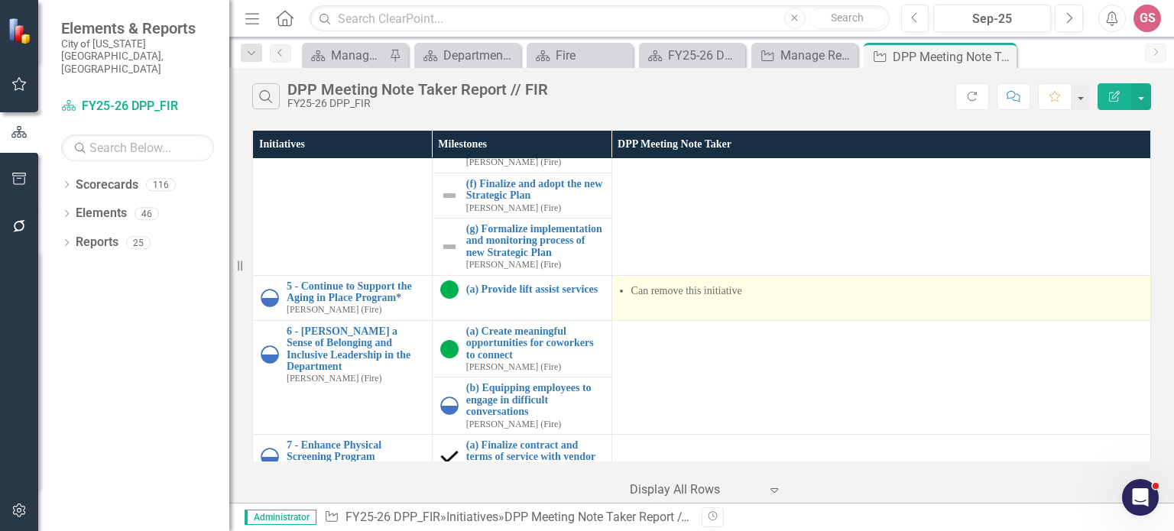
scroll to position [900, 0]
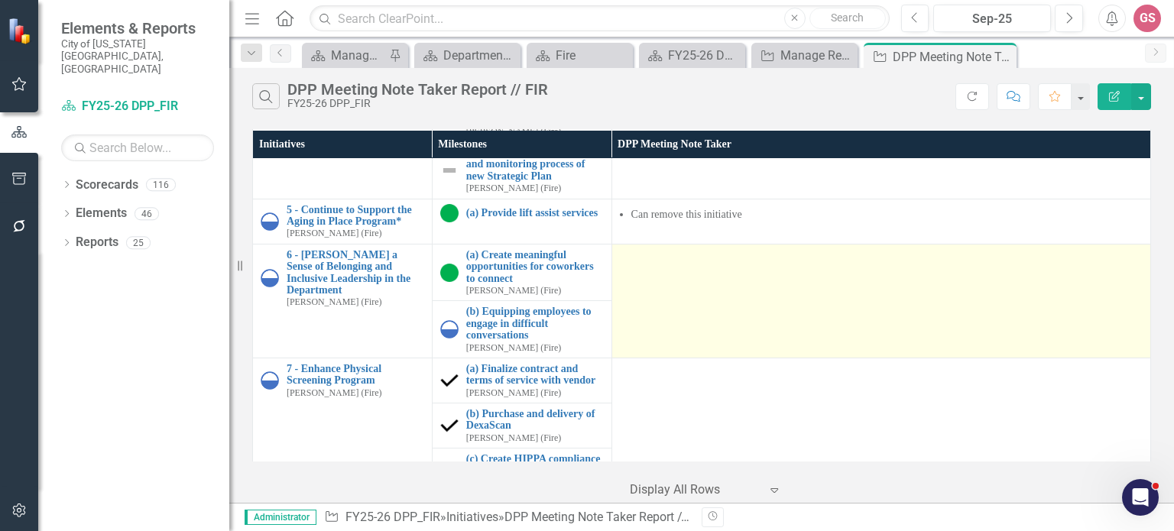
click at [666, 320] on td at bounding box center [880, 301] width 539 height 114
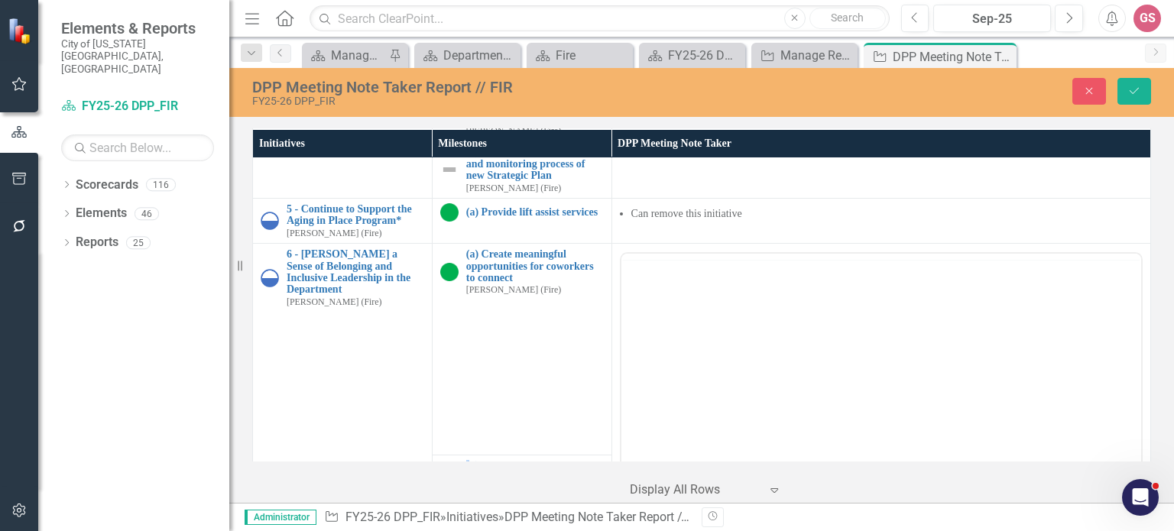
scroll to position [0, 0]
click at [669, 323] on body "Rich Text Area. Press ALT-0 for help." at bounding box center [881, 404] width 520 height 229
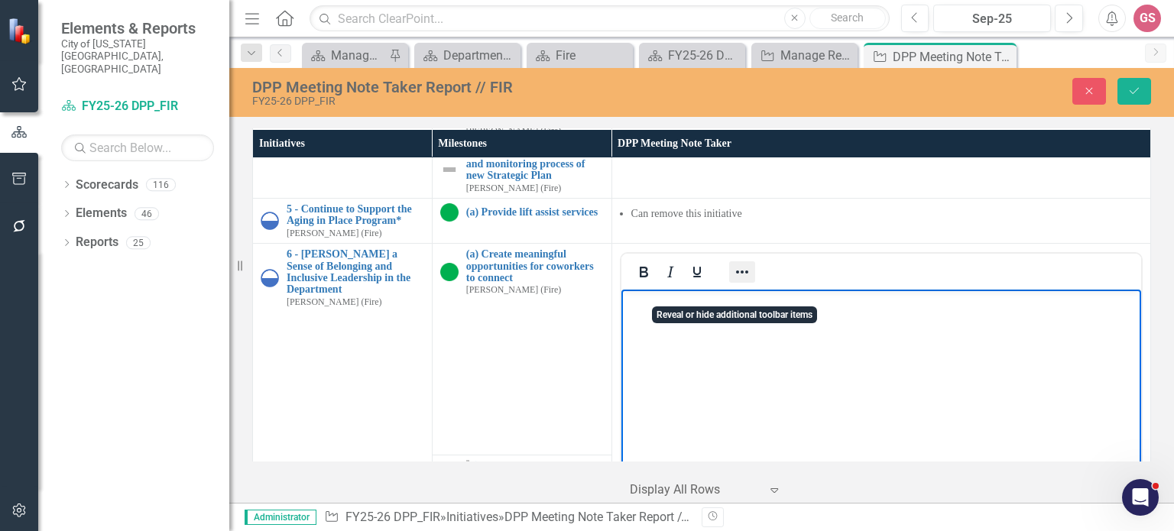
click at [737, 281] on icon "Reveal or hide additional toolbar items" at bounding box center [742, 272] width 18 height 18
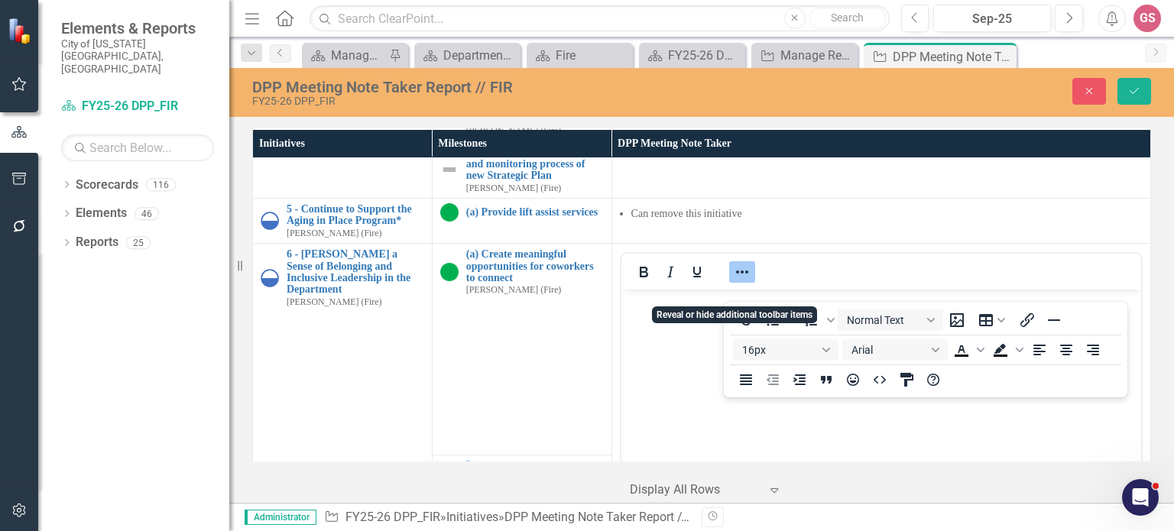
click at [744, 281] on icon "Reveal or hide additional toolbar items" at bounding box center [742, 272] width 18 height 18
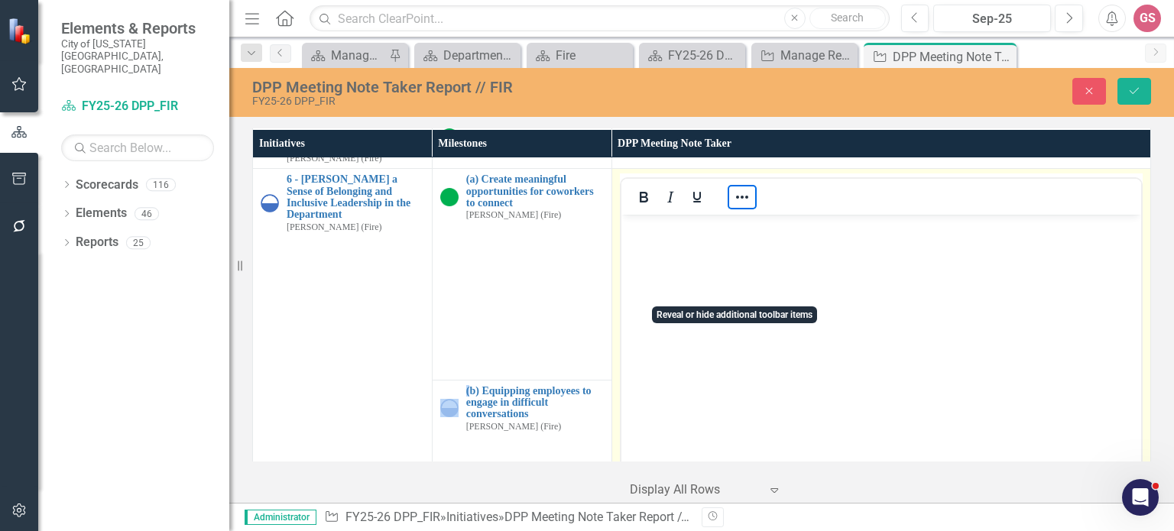
scroll to position [1055, 0]
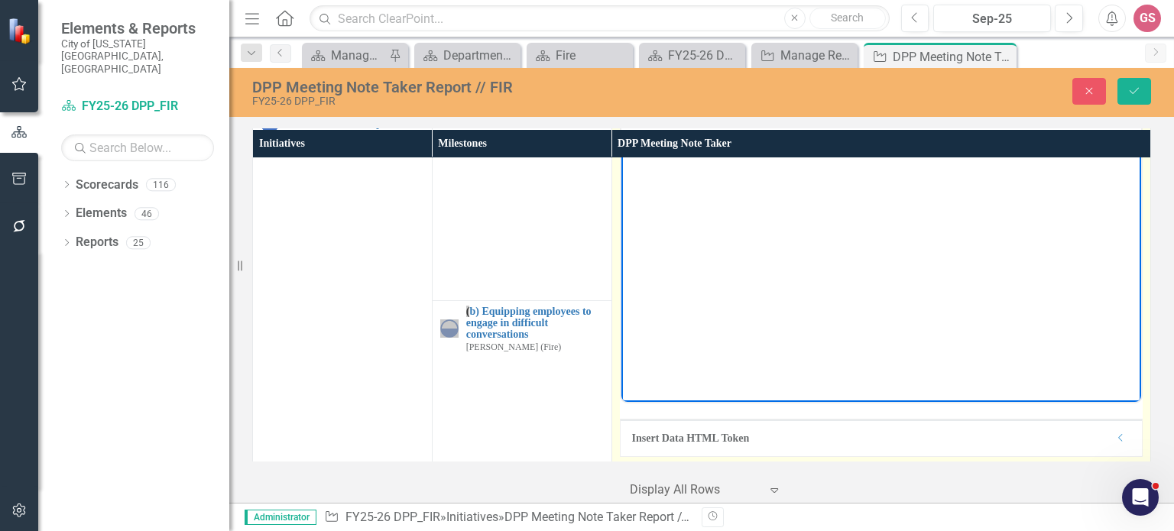
click at [665, 170] on body "Rich Text Area. Press ALT-0 for help." at bounding box center [881, 249] width 520 height 229
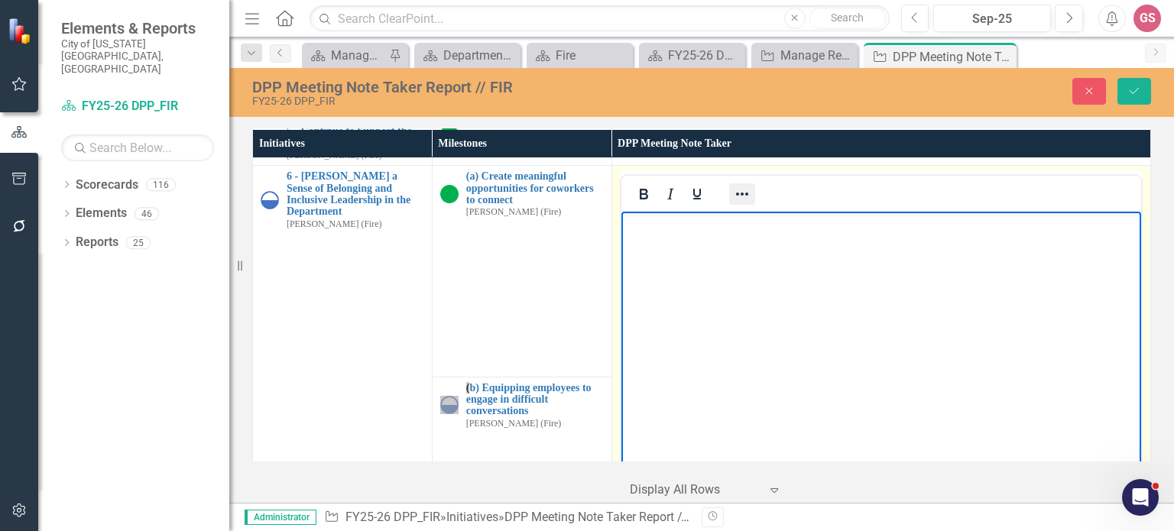
click at [733, 203] on icon "Reveal or hide additional toolbar items" at bounding box center [742, 194] width 18 height 18
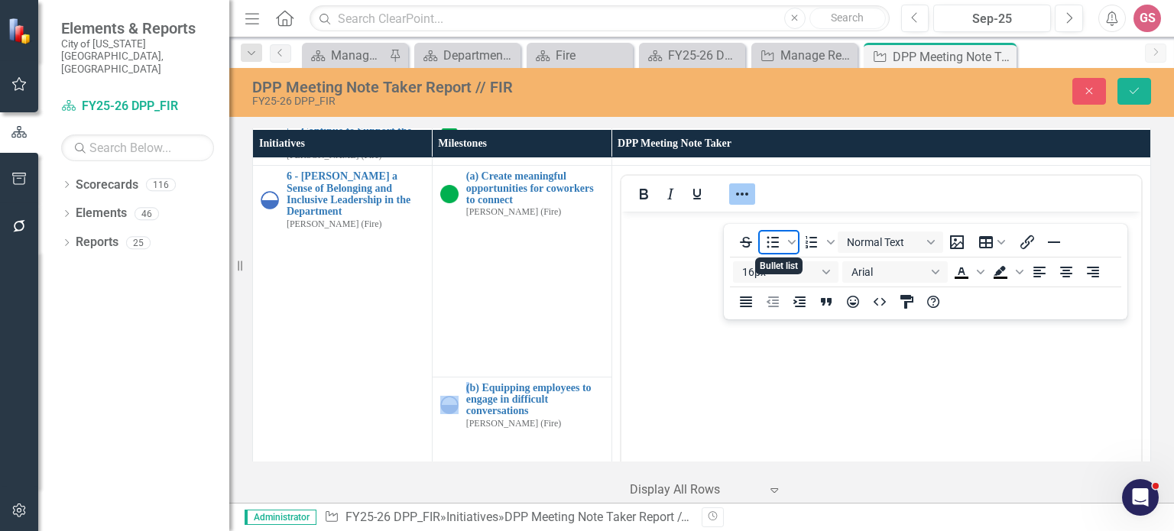
click at [773, 244] on icon "Bullet list" at bounding box center [772, 242] width 18 height 18
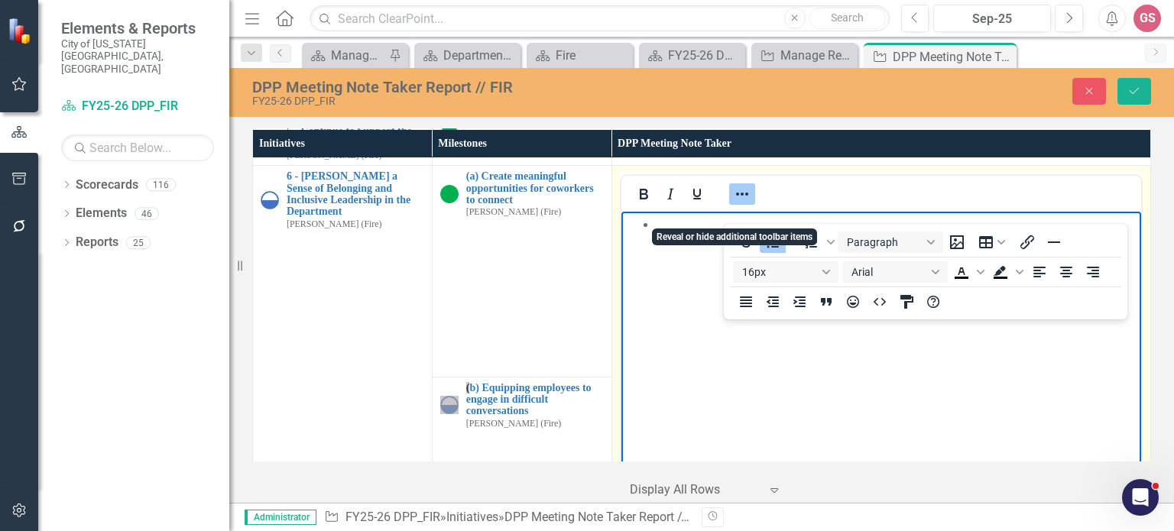
click at [740, 203] on icon "Reveal or hide additional toolbar items" at bounding box center [742, 194] width 18 height 18
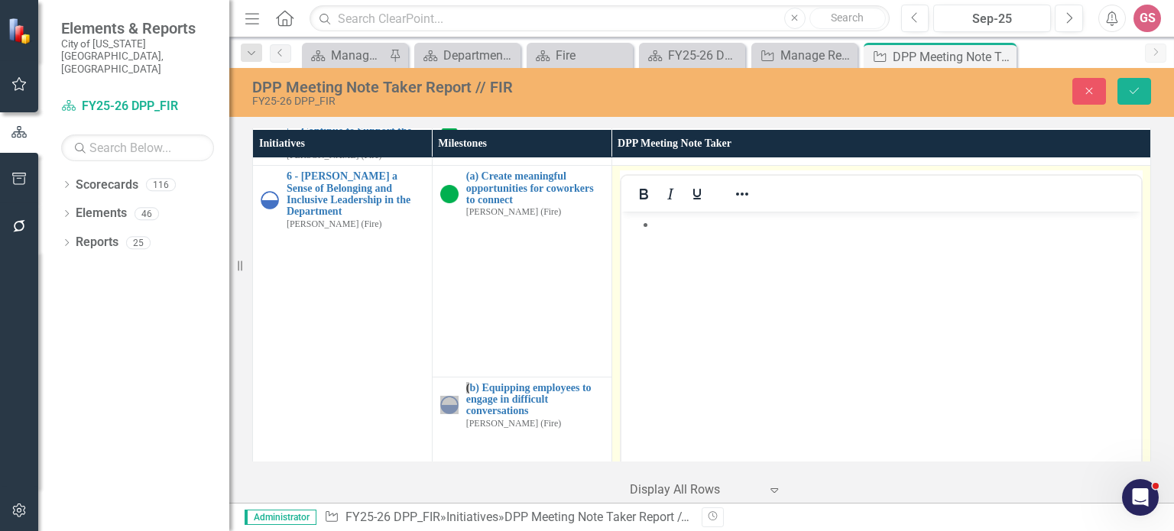
click at [674, 229] on li "Rich Text Area. Press ALT-0 for help." at bounding box center [895, 225] width 481 height 18
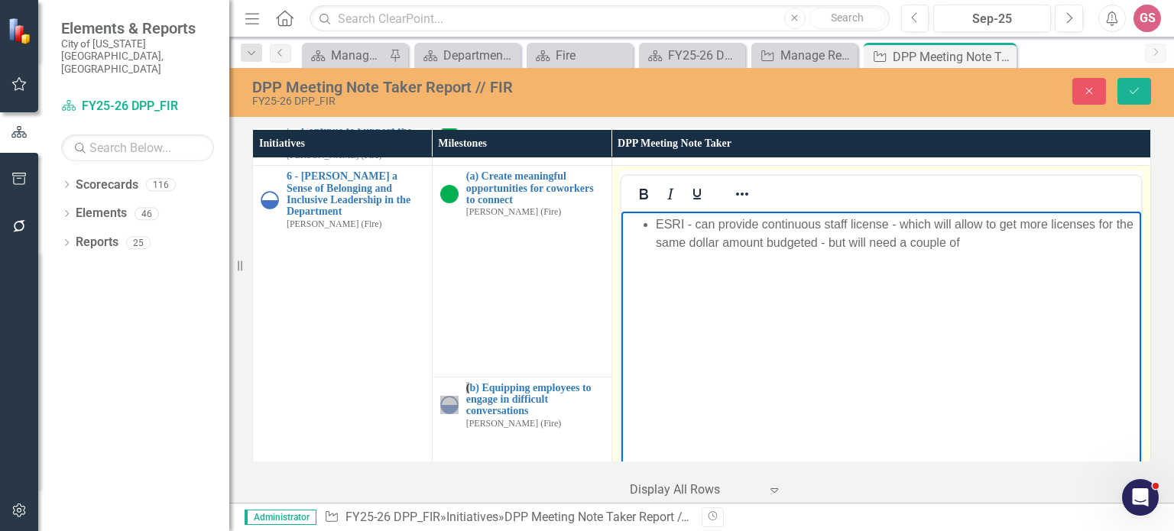
click at [993, 245] on li "ESRI - can provide continuous staff license - which will allow to get more lice…" at bounding box center [895, 234] width 481 height 37
click at [1090, 241] on li "ESRI - can provide a continuous staff license, which will allow us to get more …" at bounding box center [895, 234] width 481 height 37
click at [658, 218] on li "ESRI - can provide a continuous staff license, which will allow us to get more …" at bounding box center [895, 234] width 481 height 37
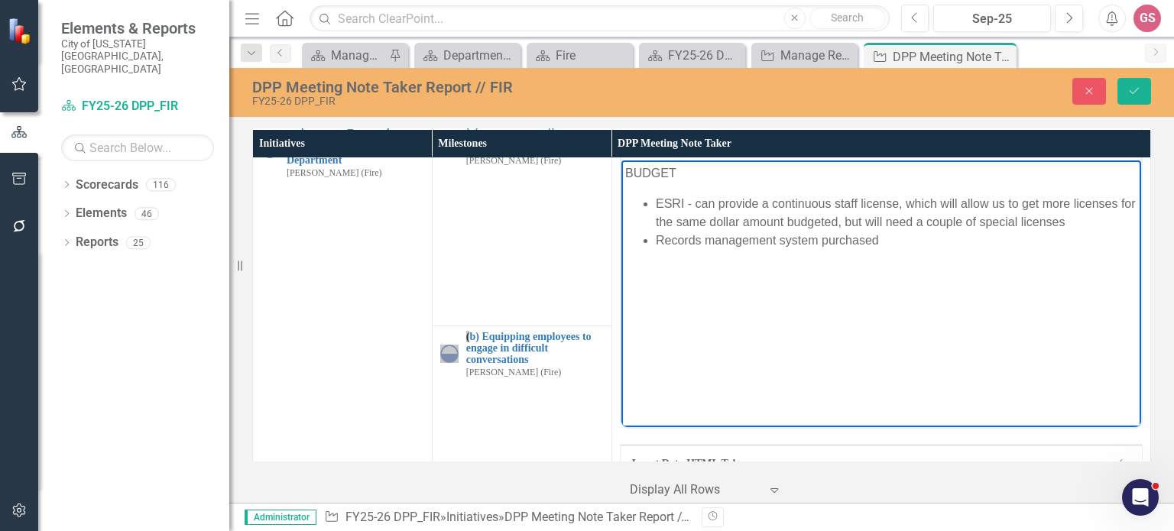
scroll to position [1055, 0]
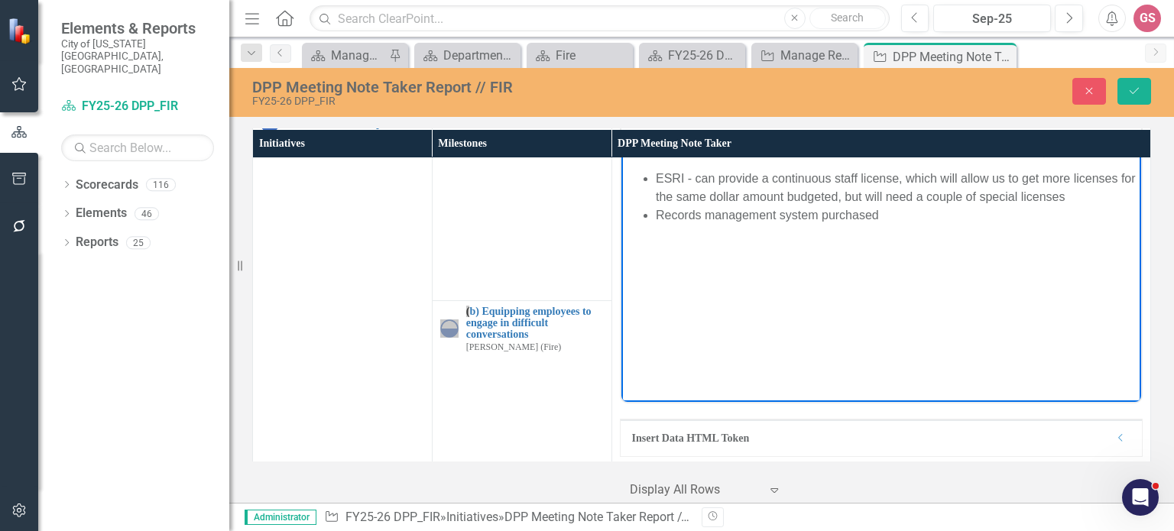
click at [902, 245] on body "BUDGET ESRI - can provide a continuous staff license, which will allow us to ge…" at bounding box center [881, 249] width 520 height 229
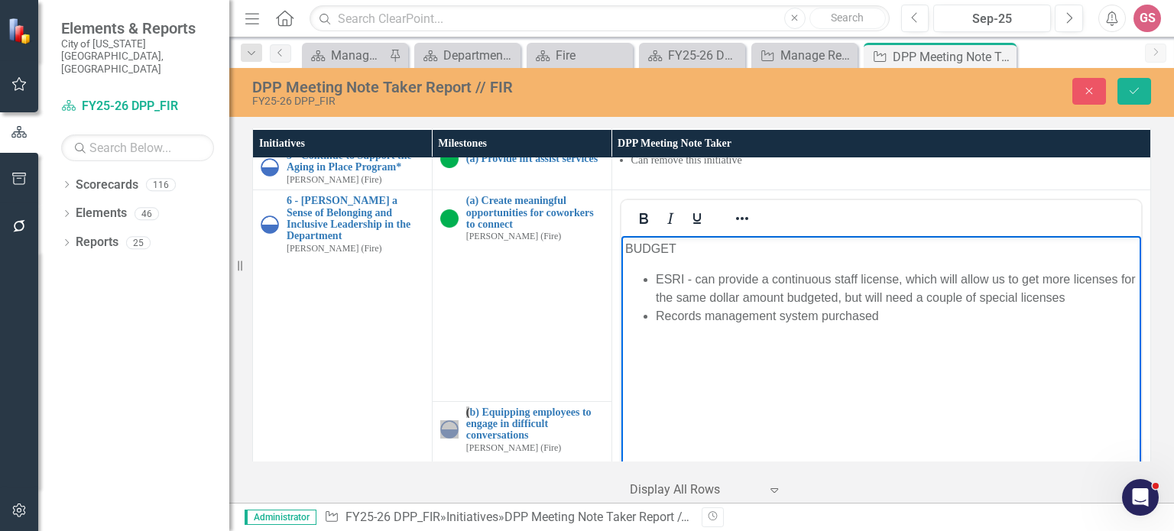
scroll to position [978, 0]
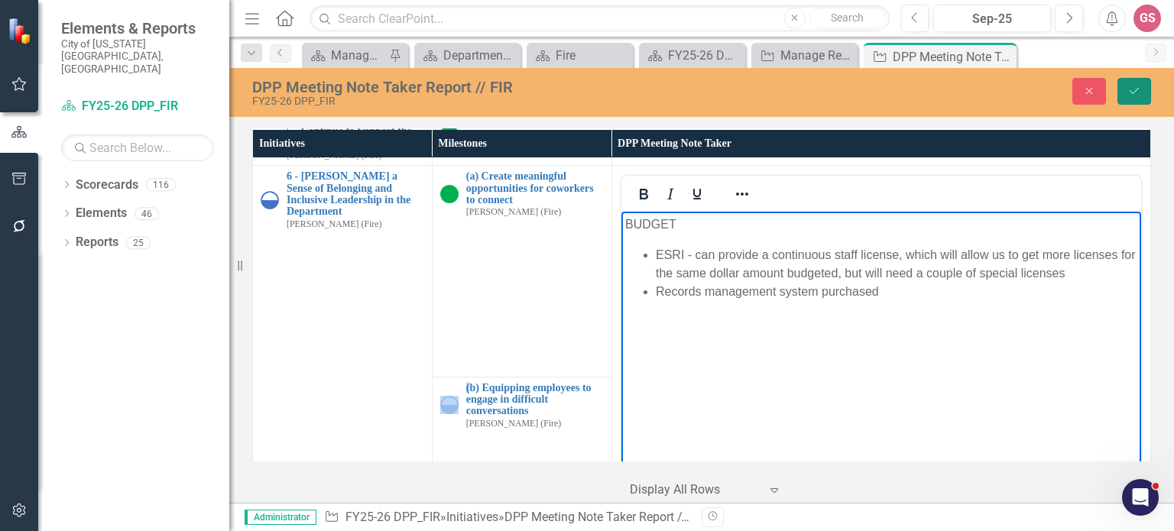
click at [1138, 82] on button "Save" at bounding box center [1134, 91] width 34 height 27
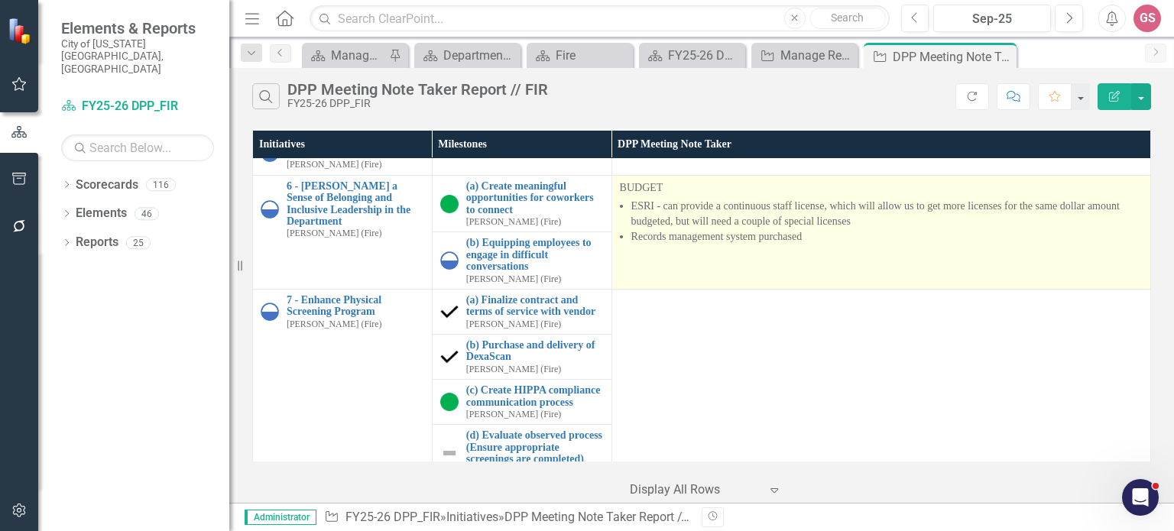
scroll to position [977, 0]
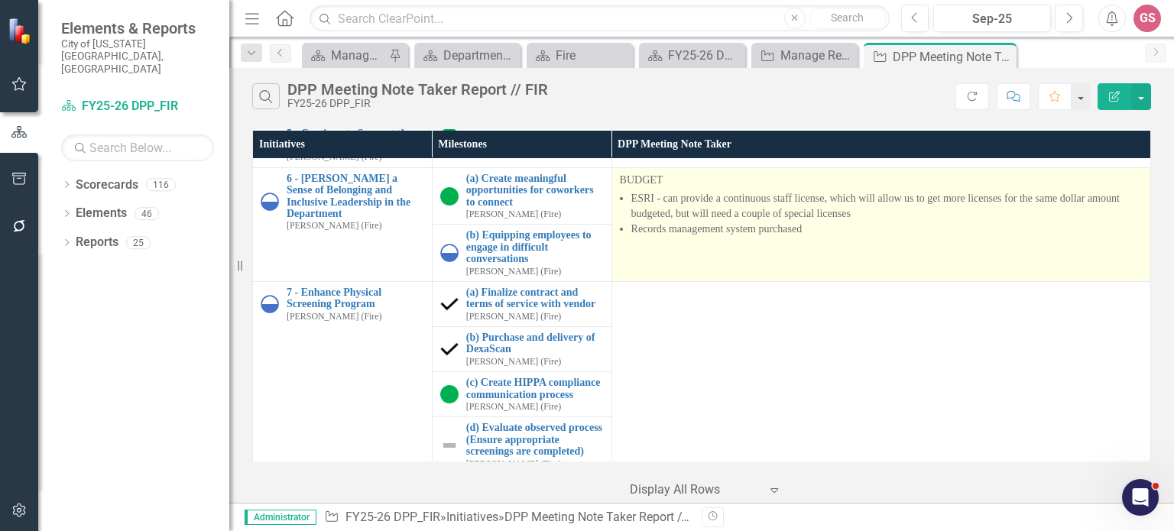
click at [825, 281] on td "BUDGET ESRI - can provide a continuous staff license, which will allow us to ge…" at bounding box center [880, 224] width 539 height 114
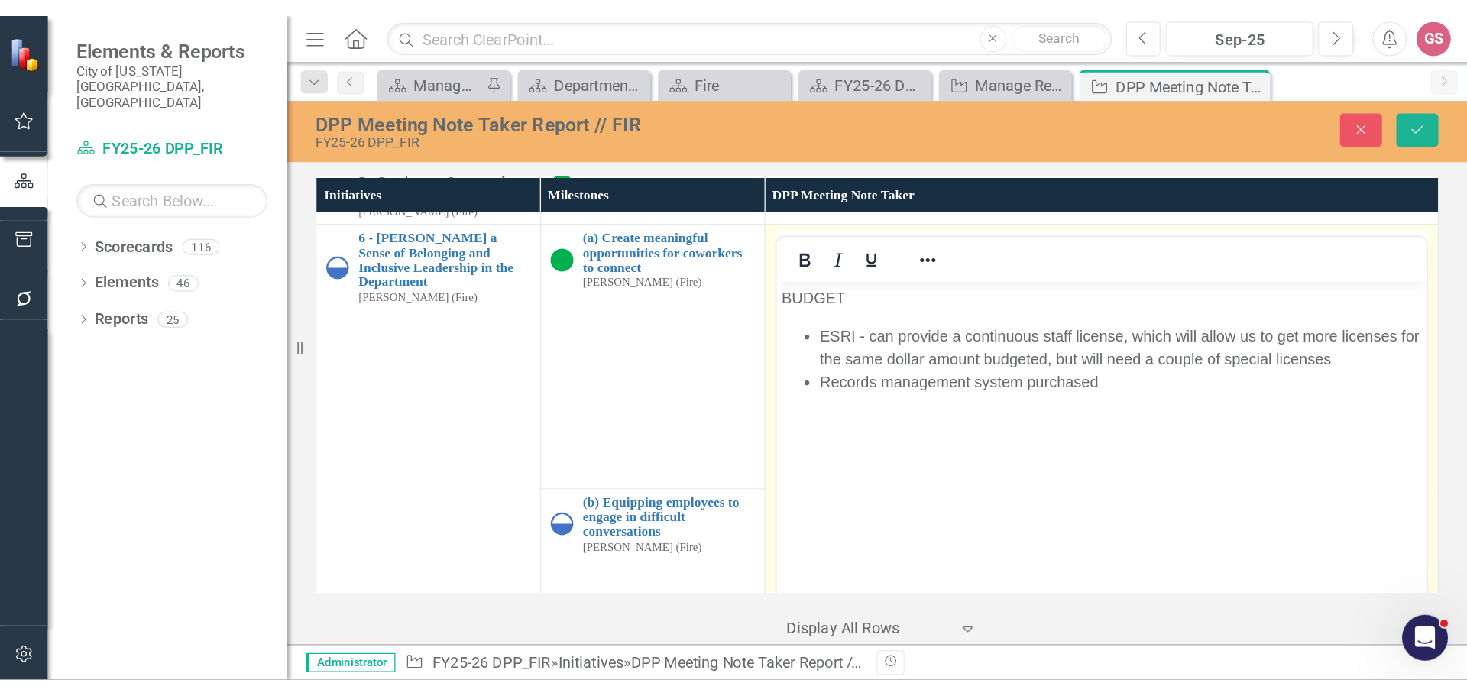
scroll to position [0, 0]
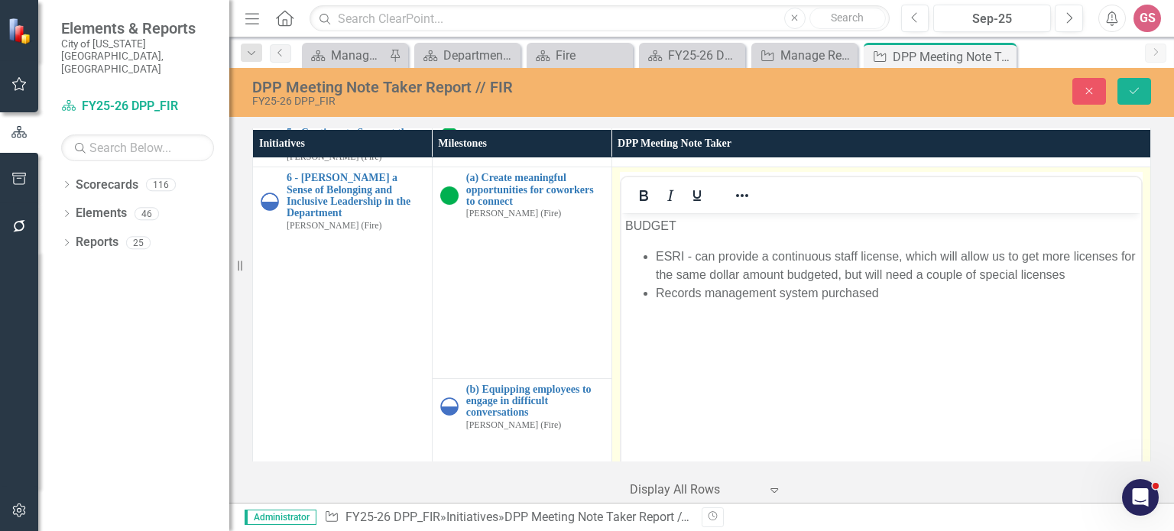
click at [906, 294] on li "Records management system purchased" at bounding box center [895, 293] width 481 height 18
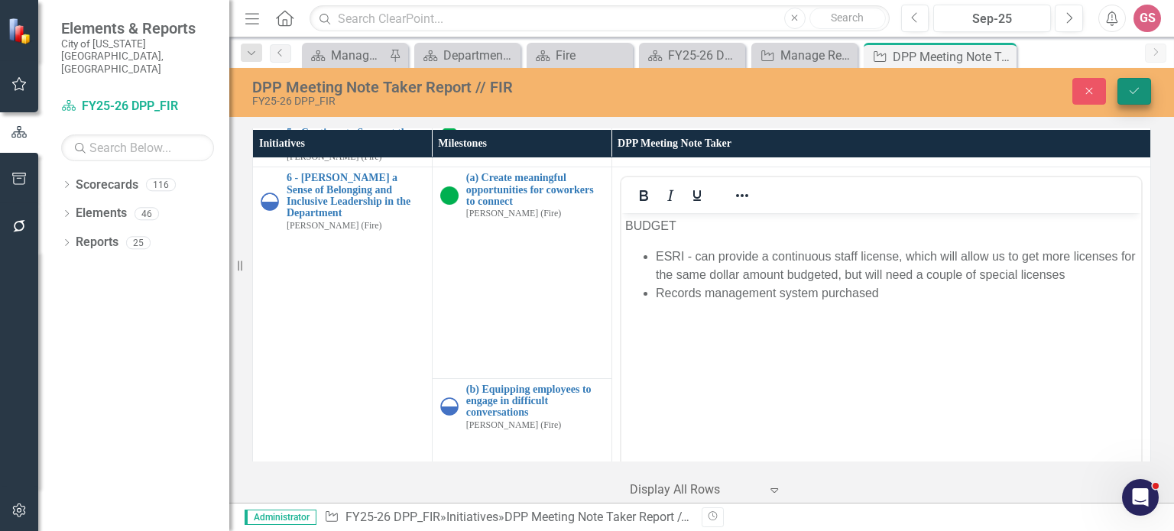
click at [1142, 88] on button "Save" at bounding box center [1134, 91] width 34 height 27
